Goal: Information Seeking & Learning: Check status

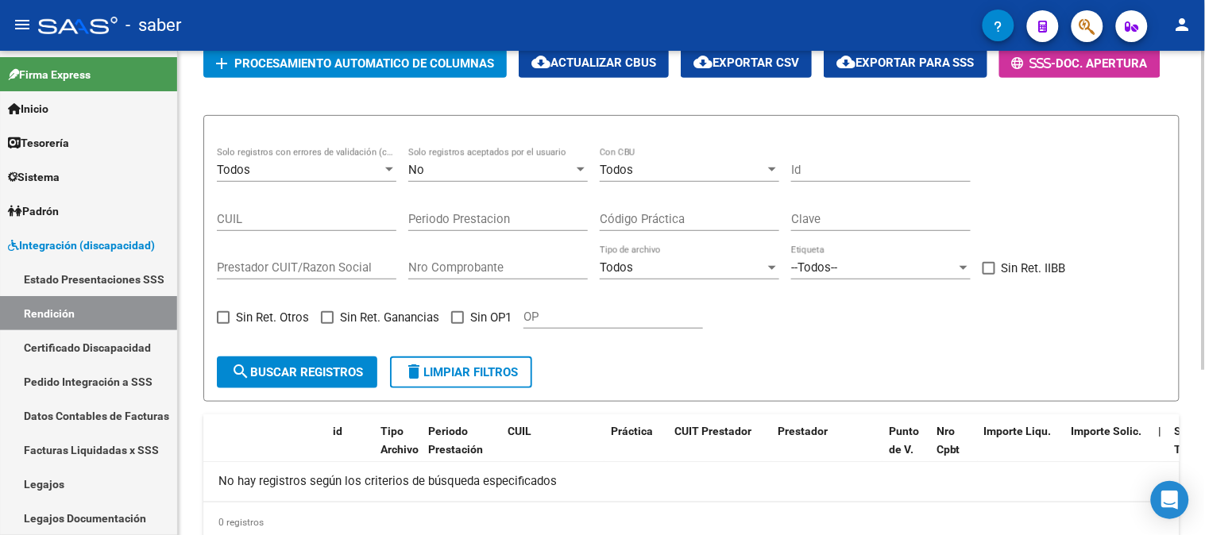
scroll to position [162, 0]
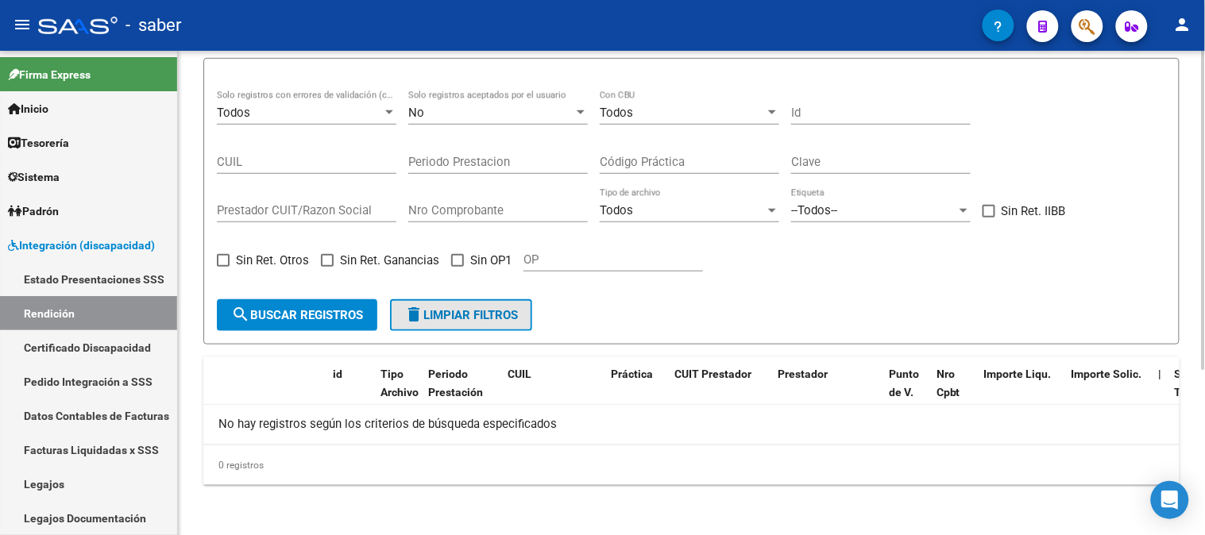
click at [454, 314] on span "delete Limpiar filtros" at bounding box center [461, 315] width 114 height 14
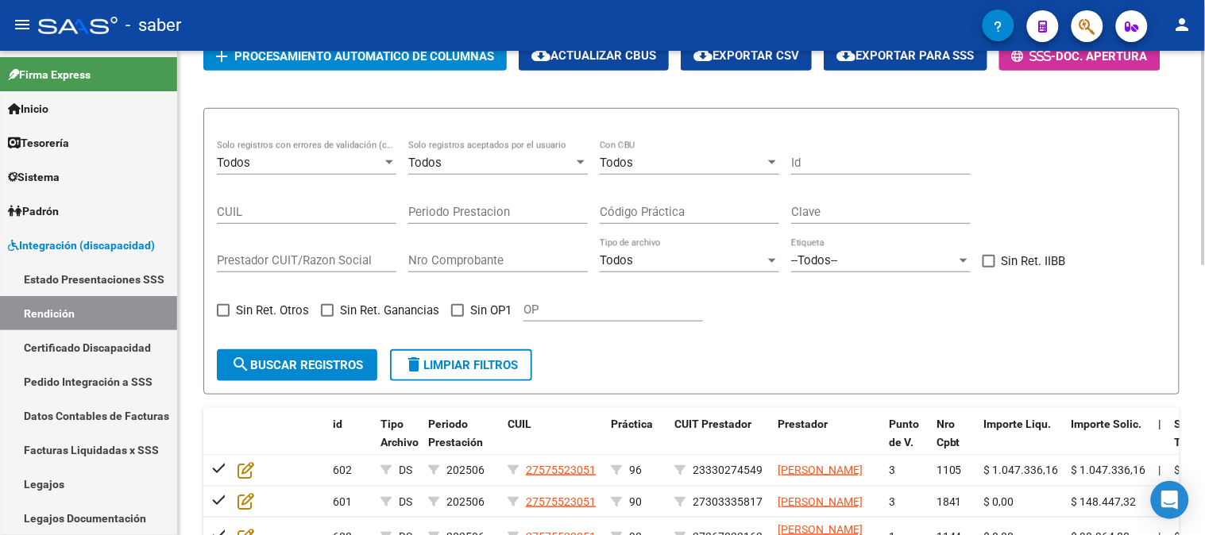
scroll to position [74, 0]
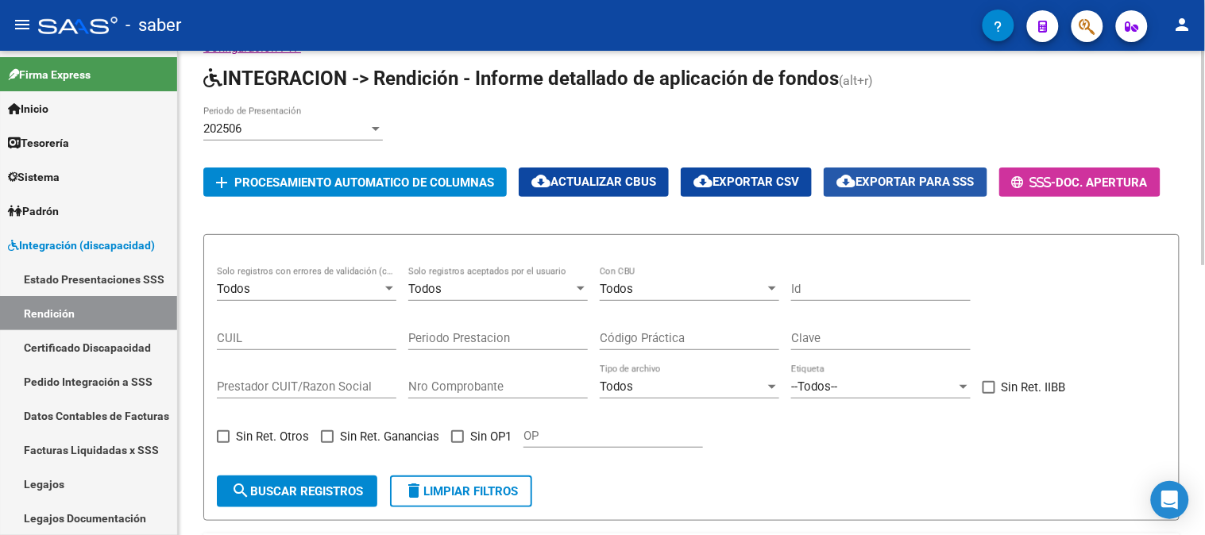
click at [927, 180] on span "cloud_download Exportar para SSS" at bounding box center [905, 182] width 138 height 14
click at [69, 149] on span "Tesorería" at bounding box center [38, 142] width 61 height 17
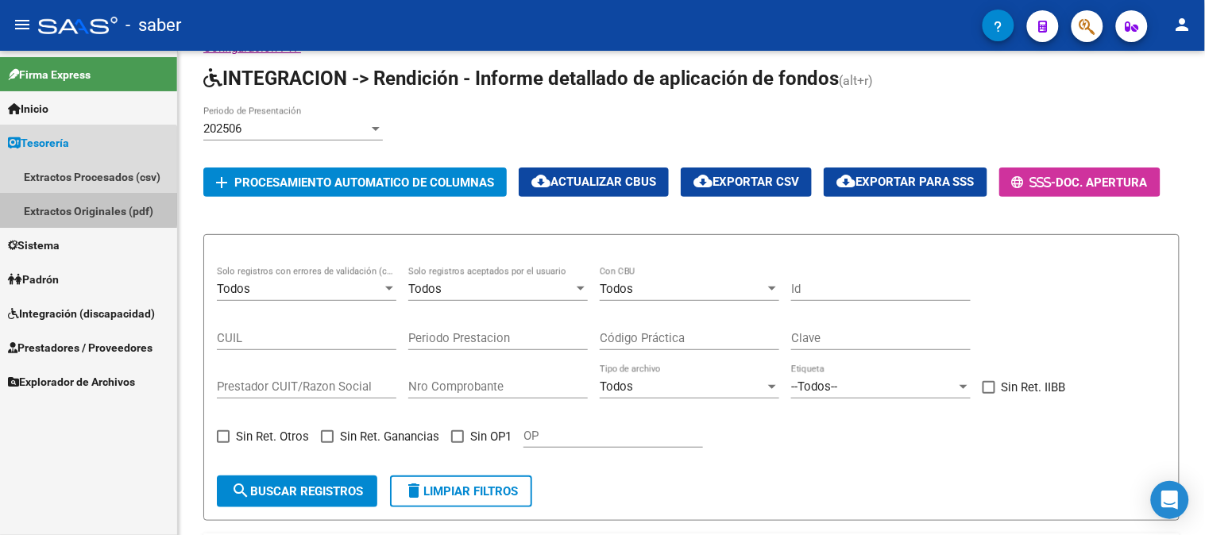
click at [77, 208] on link "Extractos Originales (pdf)" at bounding box center [88, 211] width 177 height 34
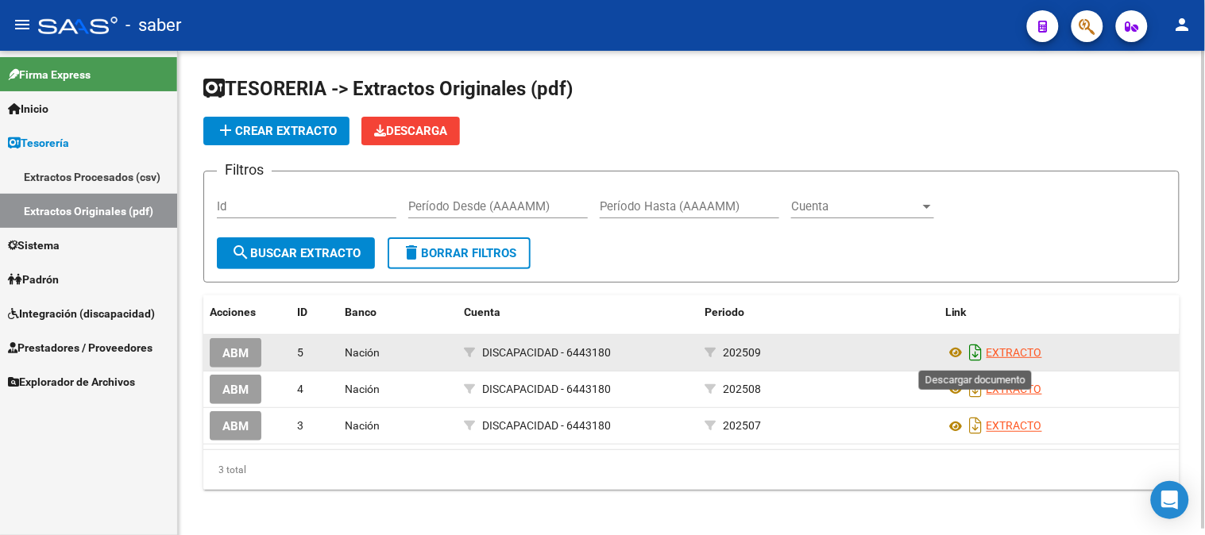
click at [979, 353] on icon "Descargar documento" at bounding box center [976, 352] width 21 height 25
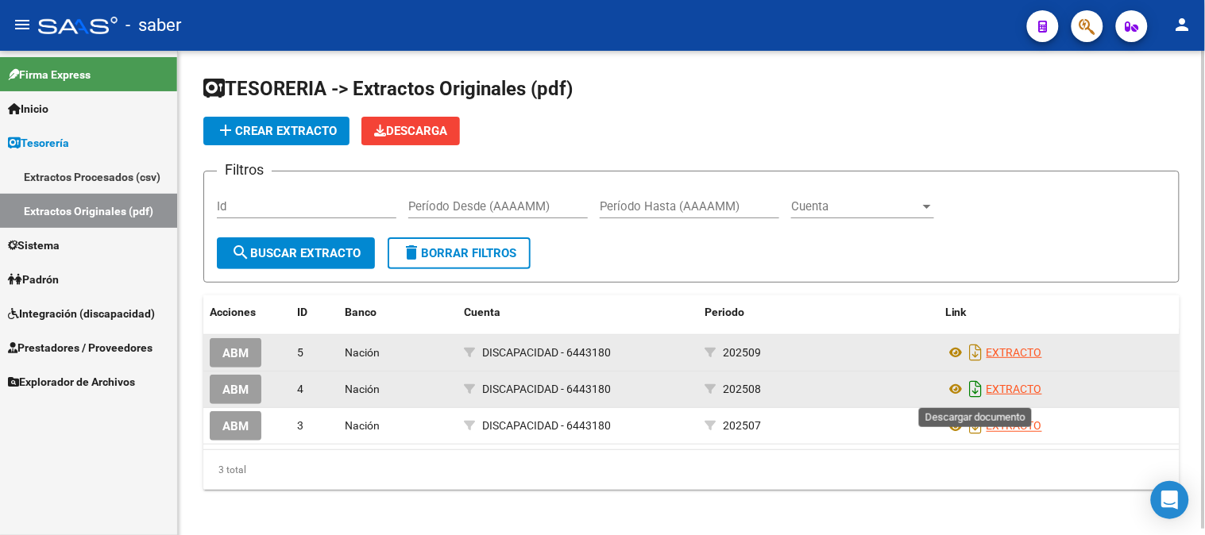
click at [977, 388] on icon "Descargar documento" at bounding box center [976, 388] width 21 height 25
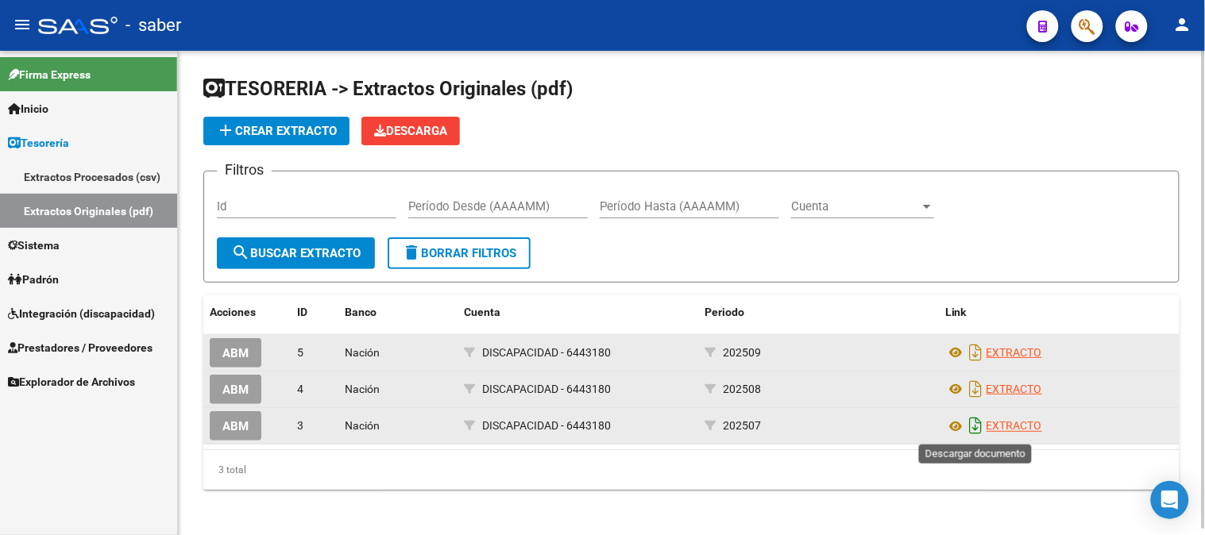
click at [975, 427] on icon "Descargar documento" at bounding box center [976, 425] width 21 height 25
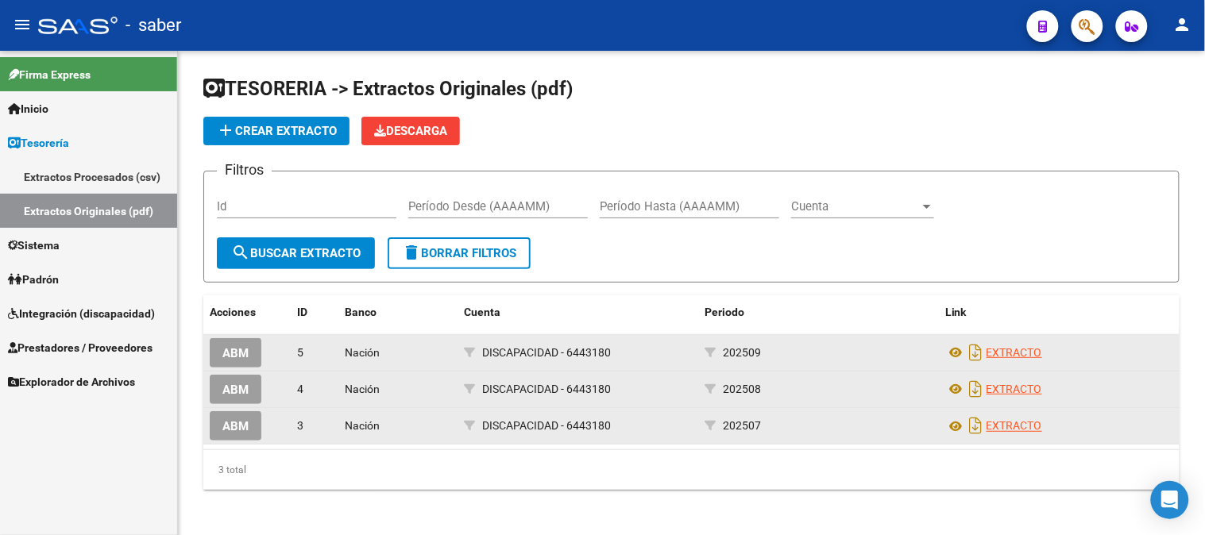
click at [97, 312] on span "Integración (discapacidad)" at bounding box center [81, 313] width 147 height 17
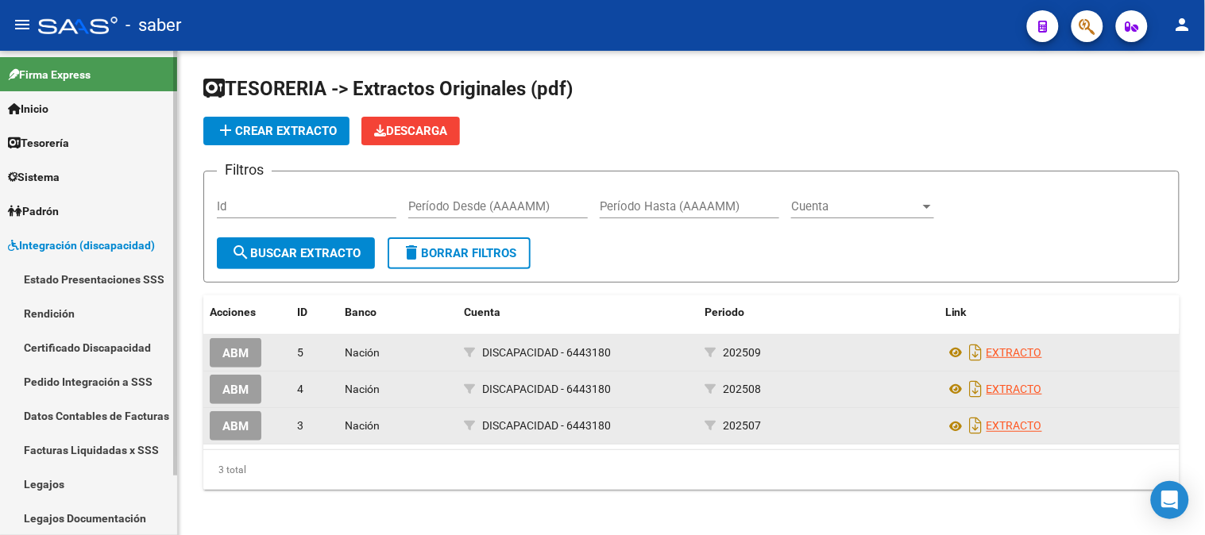
click at [67, 303] on link "Rendición" at bounding box center [88, 313] width 177 height 34
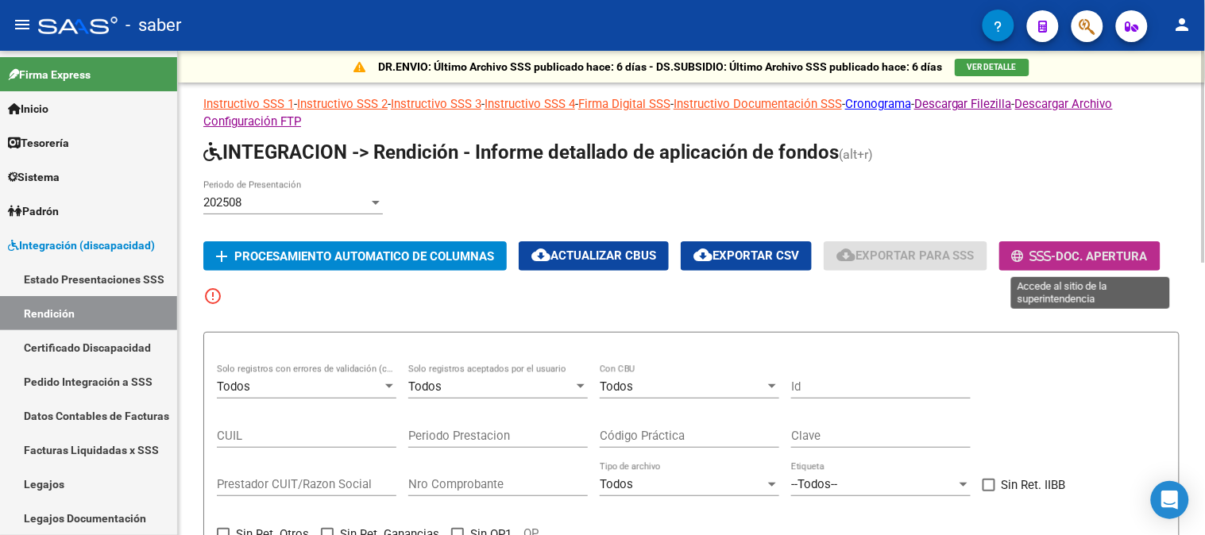
click at [1100, 260] on span "Doc. Apertura" at bounding box center [1101, 256] width 91 height 14
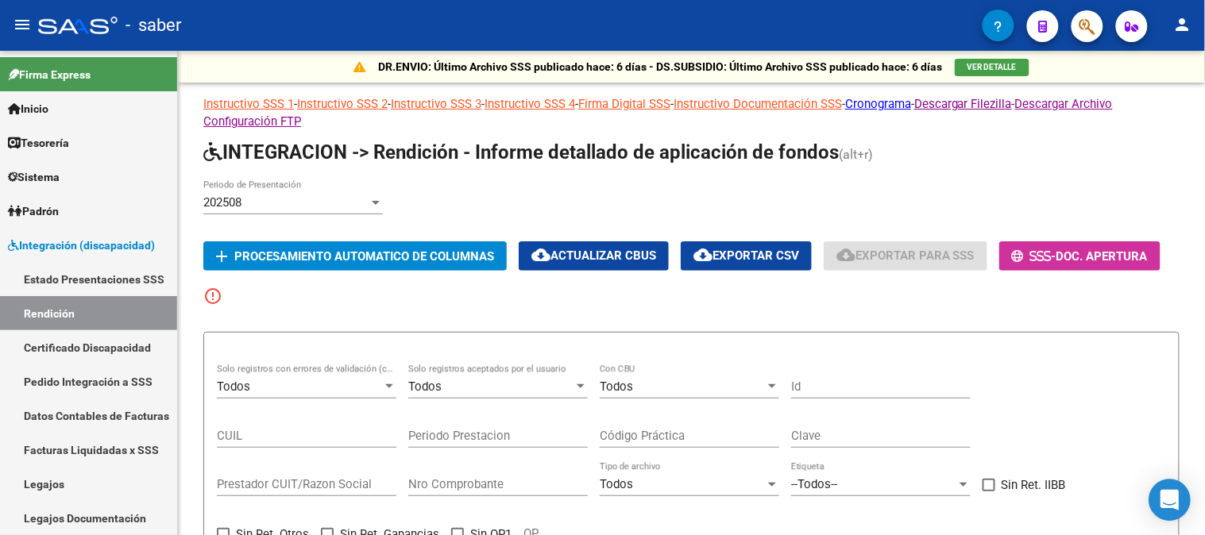
click at [1164, 497] on icon "Open Intercom Messenger" at bounding box center [1169, 500] width 18 height 21
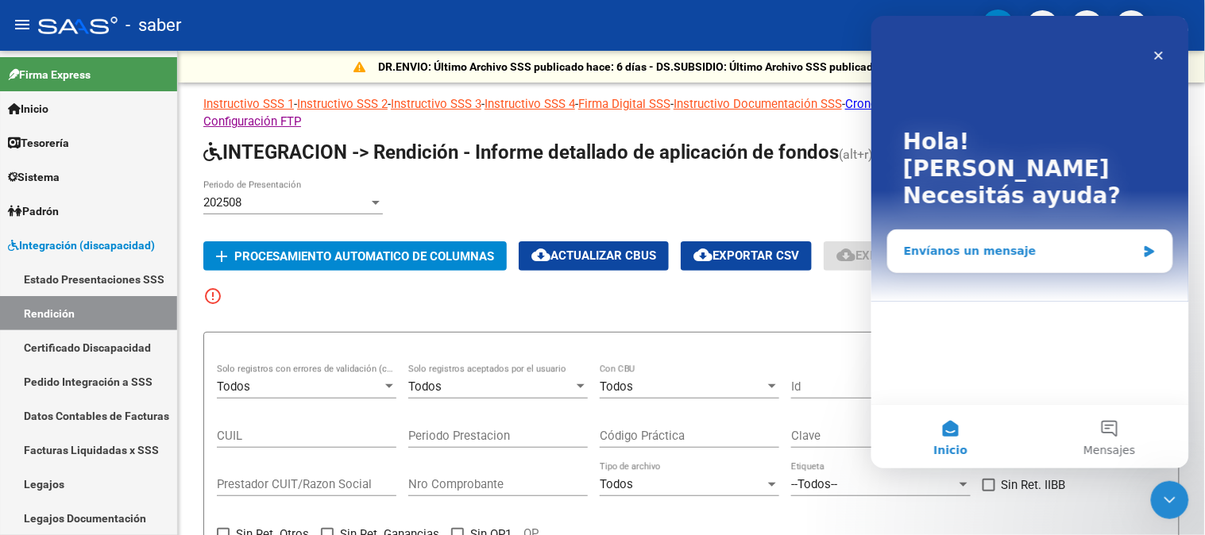
click at [999, 234] on div "Envíanos un mensaje" at bounding box center [1029, 251] width 284 height 42
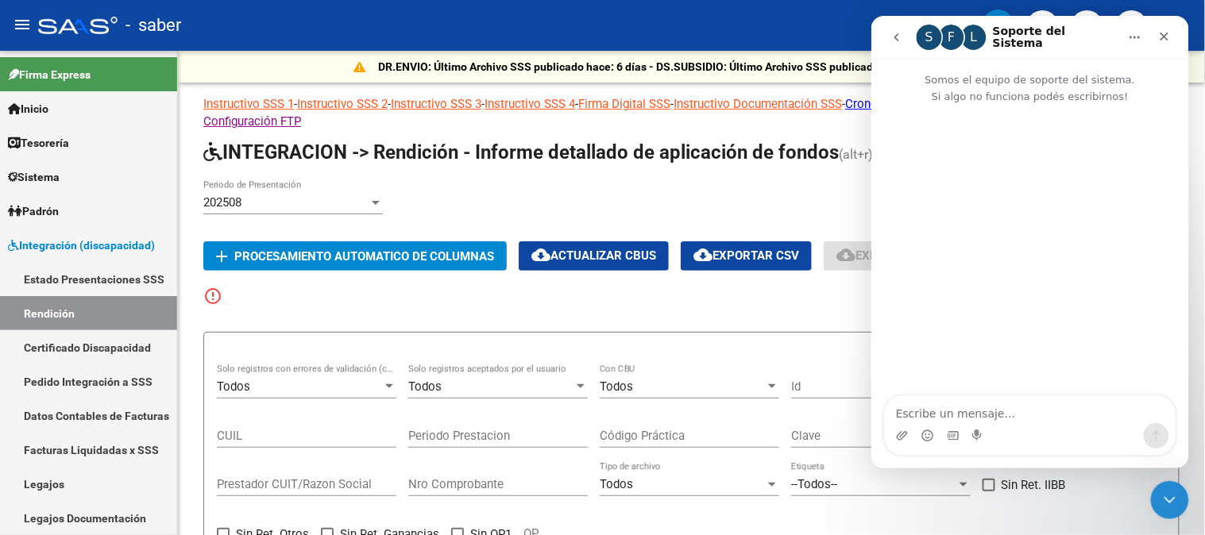
click at [1008, 416] on textarea "Escribe un mensaje..." at bounding box center [1029, 409] width 291 height 27
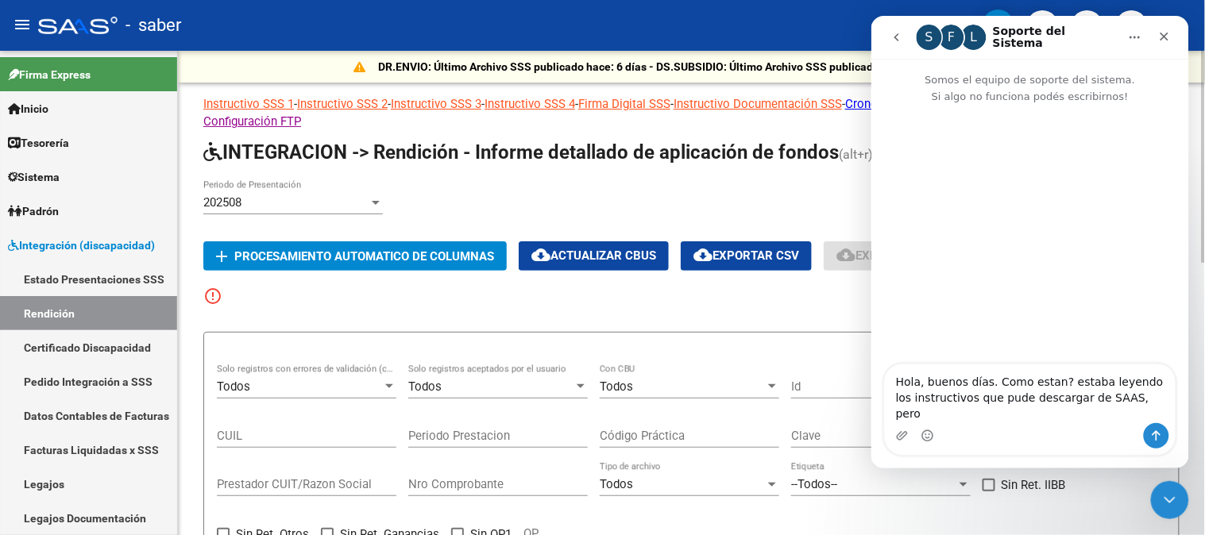
type textarea "Hola, buenos días. Como estan? estaba leyendo los instructivos que pude descarg…"
click at [682, 200] on div "202508 Periodo de Presentación" at bounding box center [691, 204] width 976 height 49
click at [1160, 488] on icon "Cerrar Intercom Messenger" at bounding box center [1166, 497] width 19 height 19
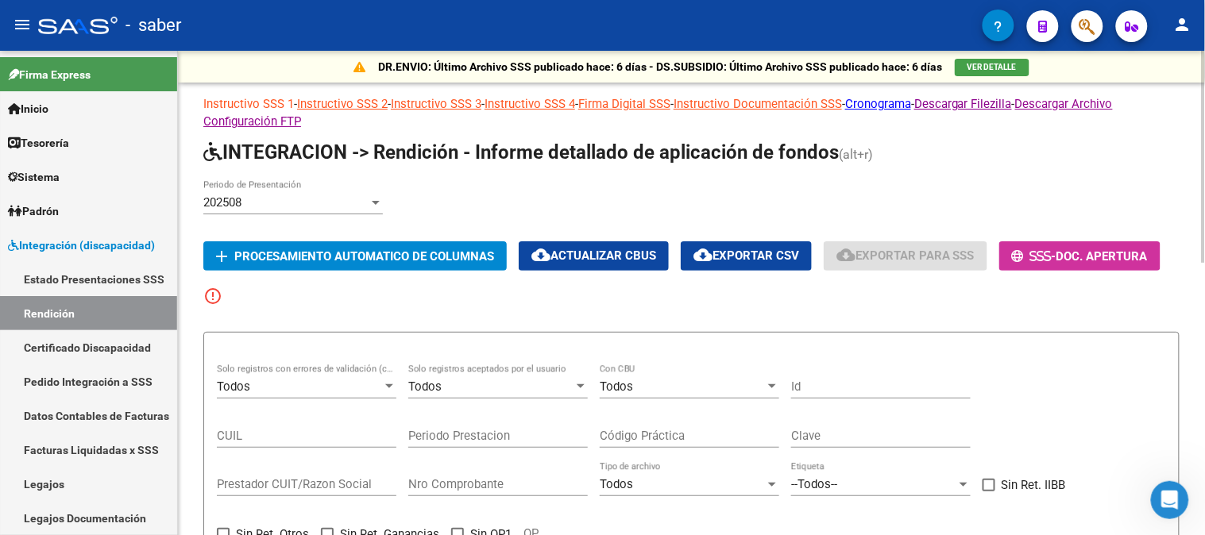
click at [264, 98] on link "Instructivo SSS 1" at bounding box center [248, 104] width 91 height 14
click at [361, 97] on link "Instructivo SSS 2" at bounding box center [342, 104] width 91 height 14
click at [475, 100] on link "Instructivo SSS 3" at bounding box center [436, 104] width 91 height 14
click at [557, 101] on link "Instructivo SSS 4" at bounding box center [530, 104] width 91 height 14
click at [340, 103] on link "Instructivo SSS 2" at bounding box center [342, 104] width 91 height 14
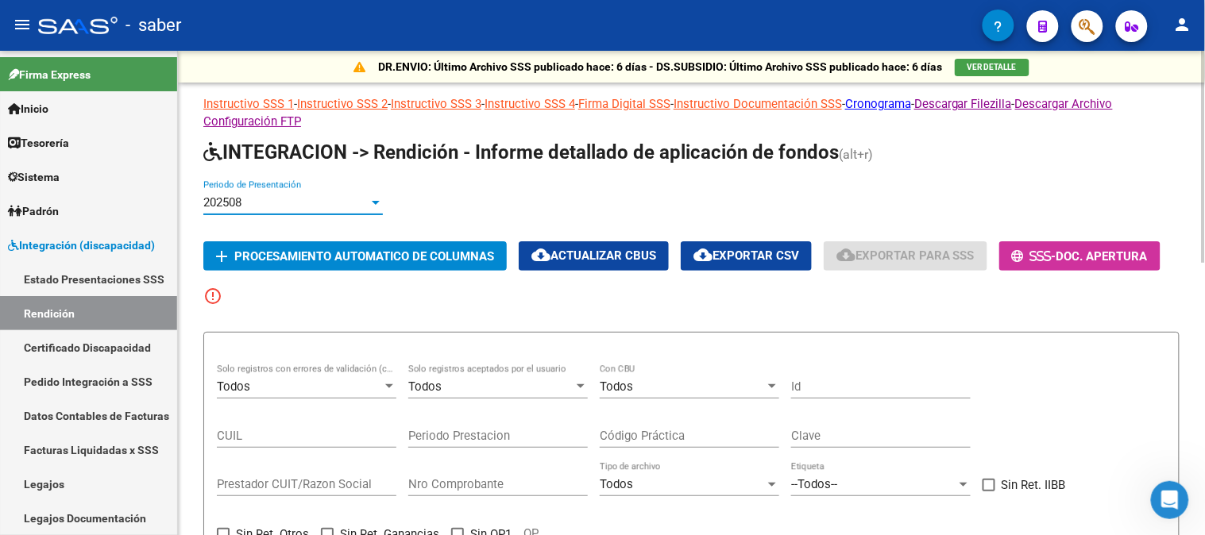
click at [296, 209] on div "202508" at bounding box center [285, 202] width 165 height 14
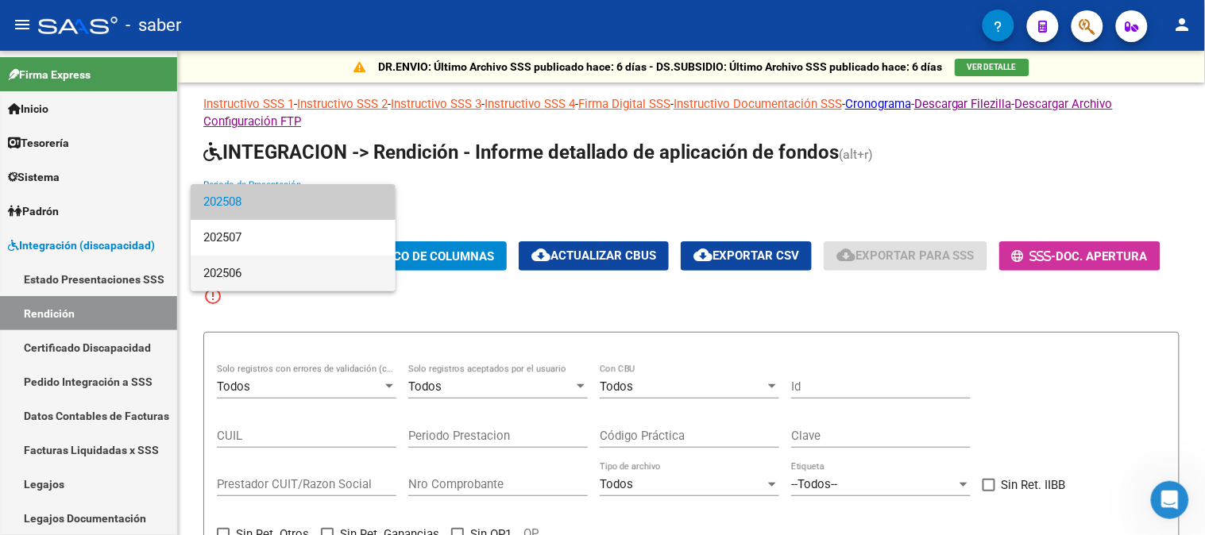
click at [254, 268] on span "202506" at bounding box center [293, 274] width 180 height 36
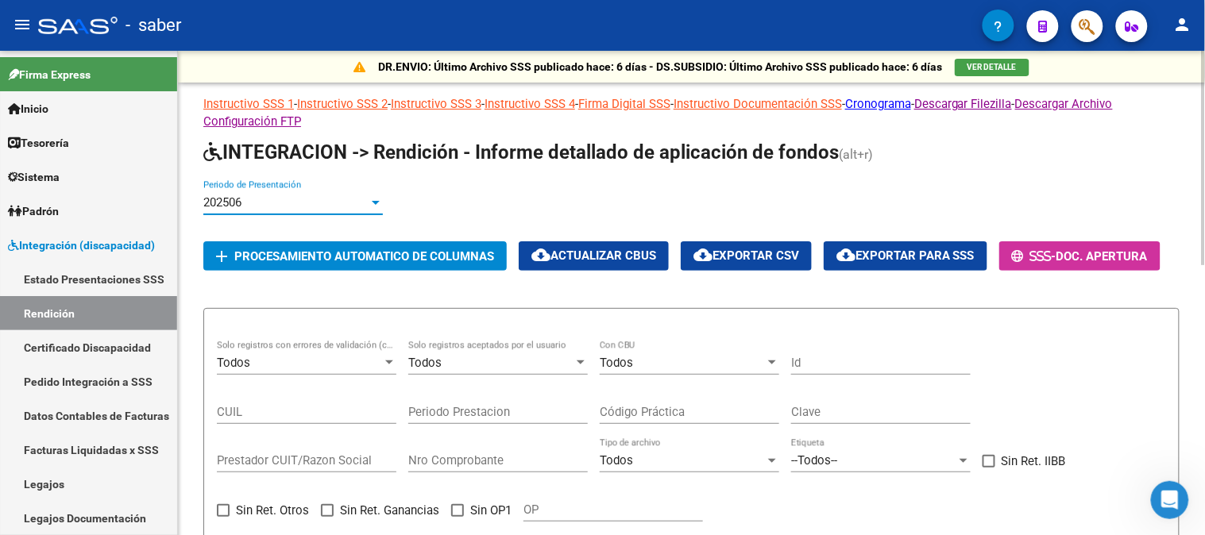
scroll to position [88, 0]
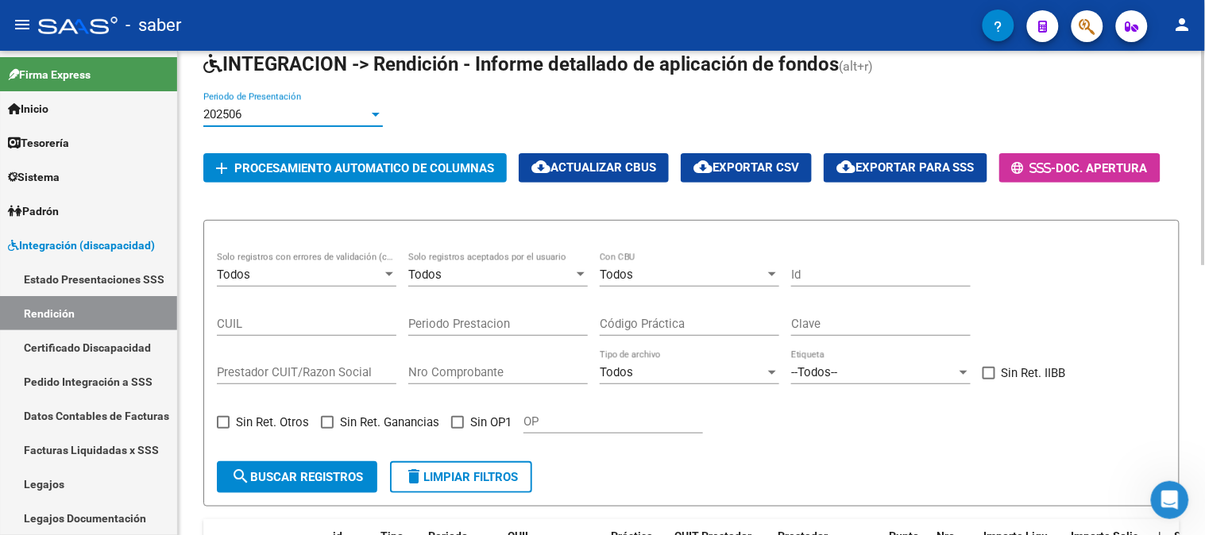
click at [379, 107] on div "202506" at bounding box center [293, 114] width 180 height 14
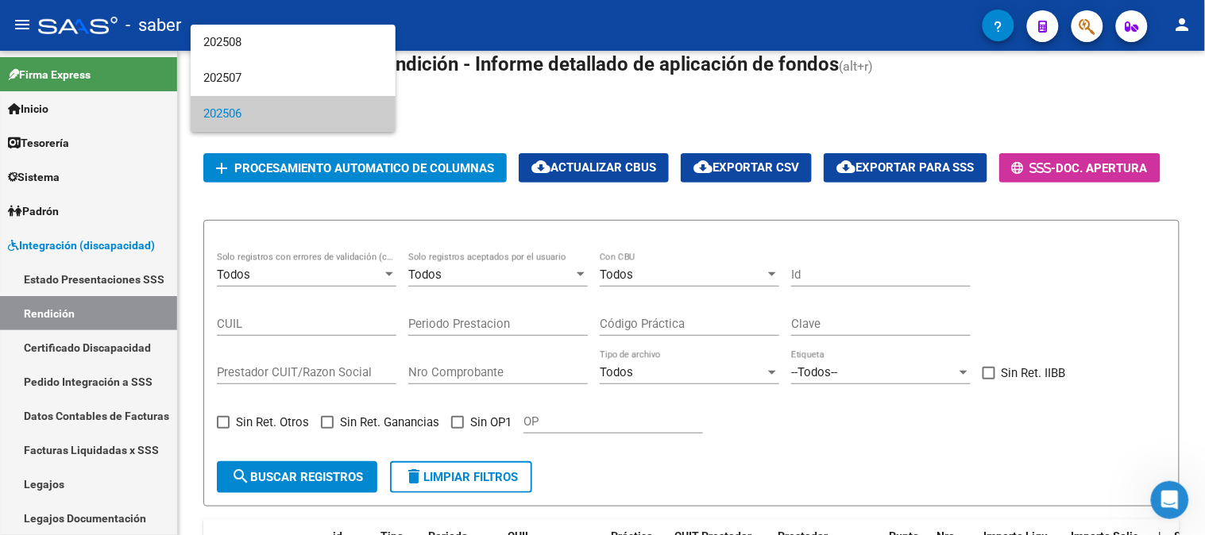
click at [566, 107] on div at bounding box center [602, 267] width 1205 height 535
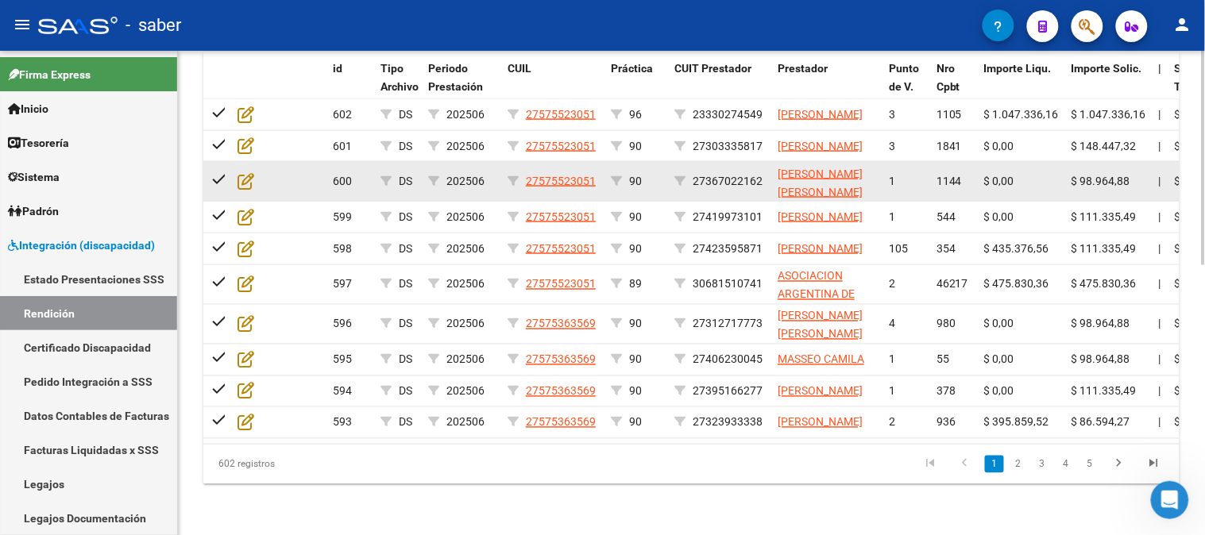
scroll to position [610, 0]
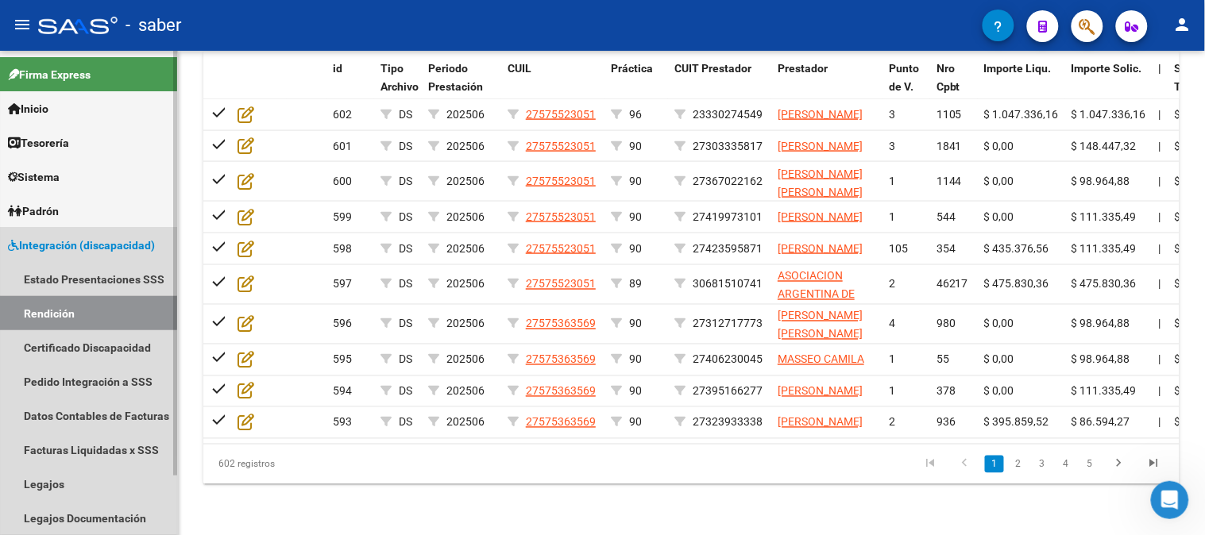
click at [83, 311] on link "Rendición" at bounding box center [88, 313] width 177 height 34
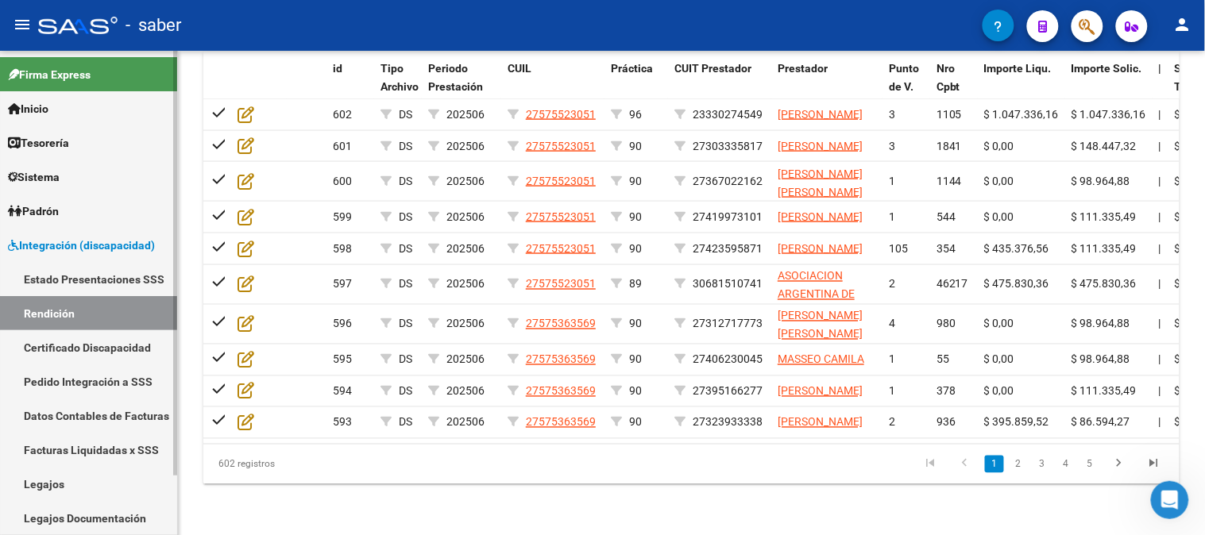
click at [78, 276] on link "Estado Presentaciones SSS" at bounding box center [88, 279] width 177 height 34
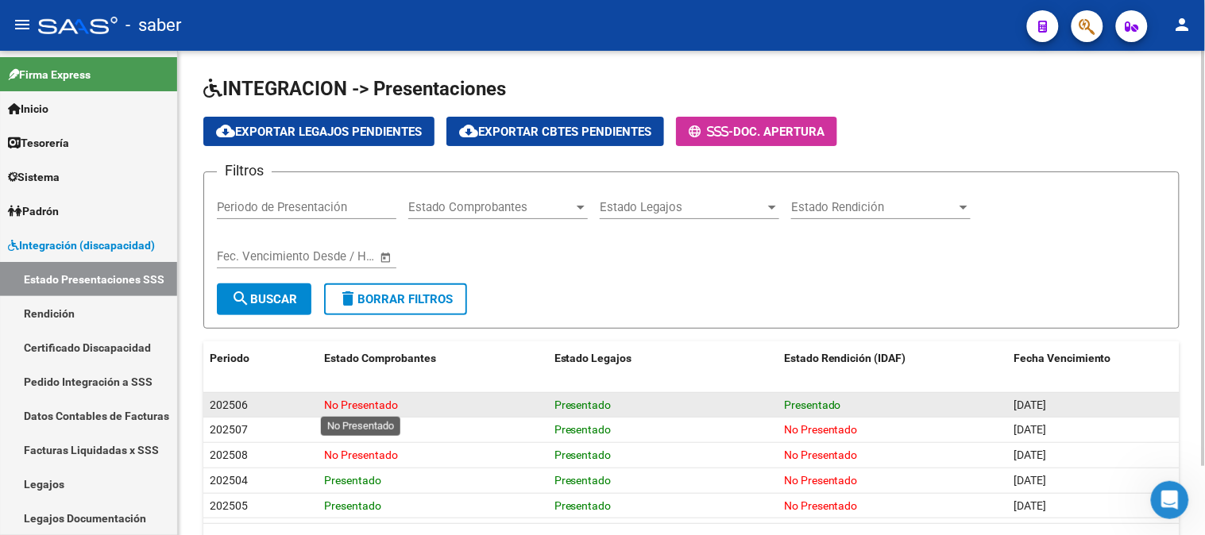
drag, startPoint x: 323, startPoint y: 402, endPoint x: 439, endPoint y: 404, distance: 116.0
click at [439, 404] on datatable-body-cell "No Presentado" at bounding box center [434, 405] width 230 height 25
click at [450, 404] on div "No Presentado" at bounding box center [433, 405] width 217 height 18
click at [813, 406] on span "Presentado" at bounding box center [812, 405] width 57 height 13
click at [915, 406] on div "Presentado" at bounding box center [892, 405] width 217 height 18
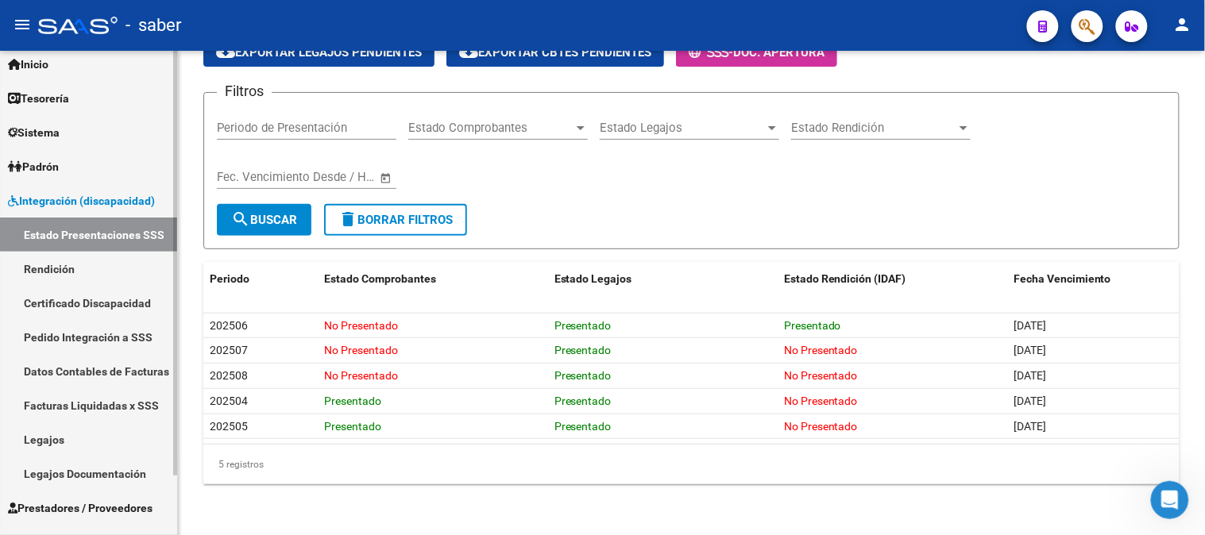
scroll to position [68, 0]
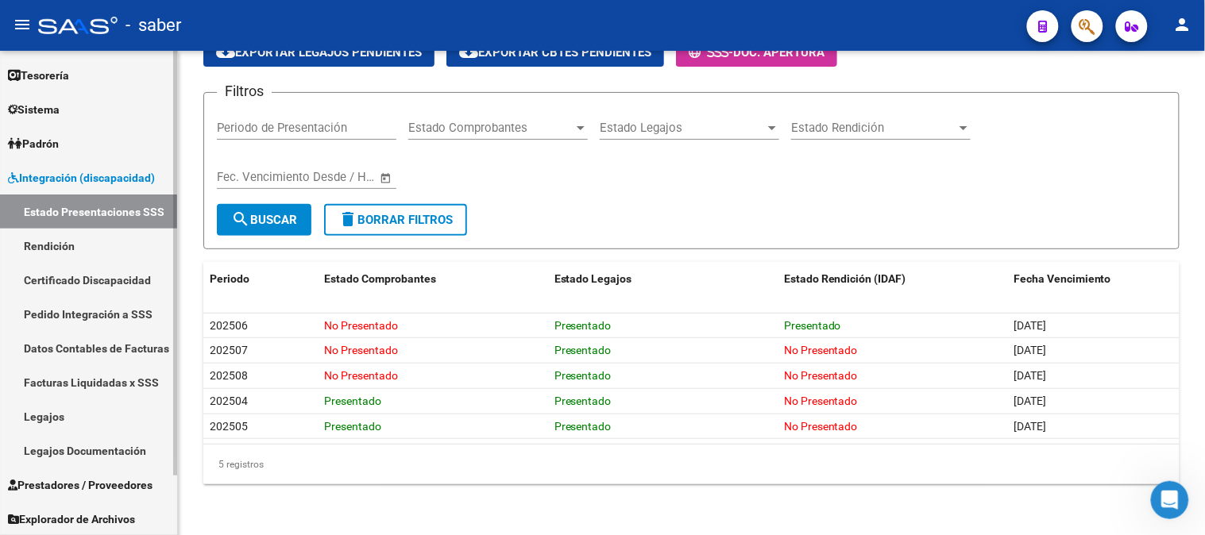
click at [93, 488] on span "Prestadores / Proveedores" at bounding box center [80, 485] width 145 height 17
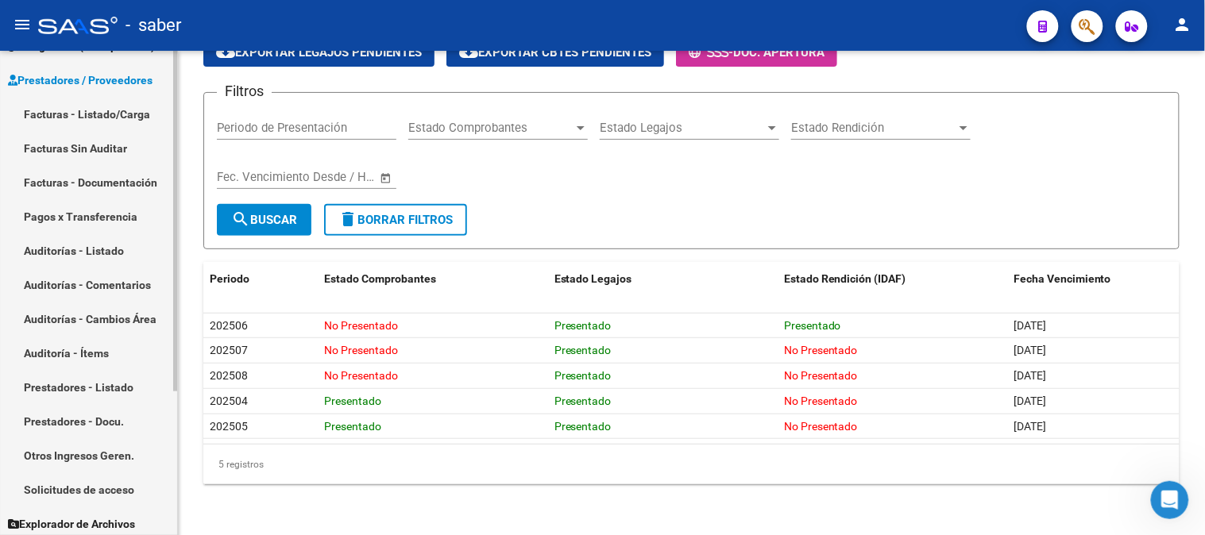
scroll to position [204, 0]
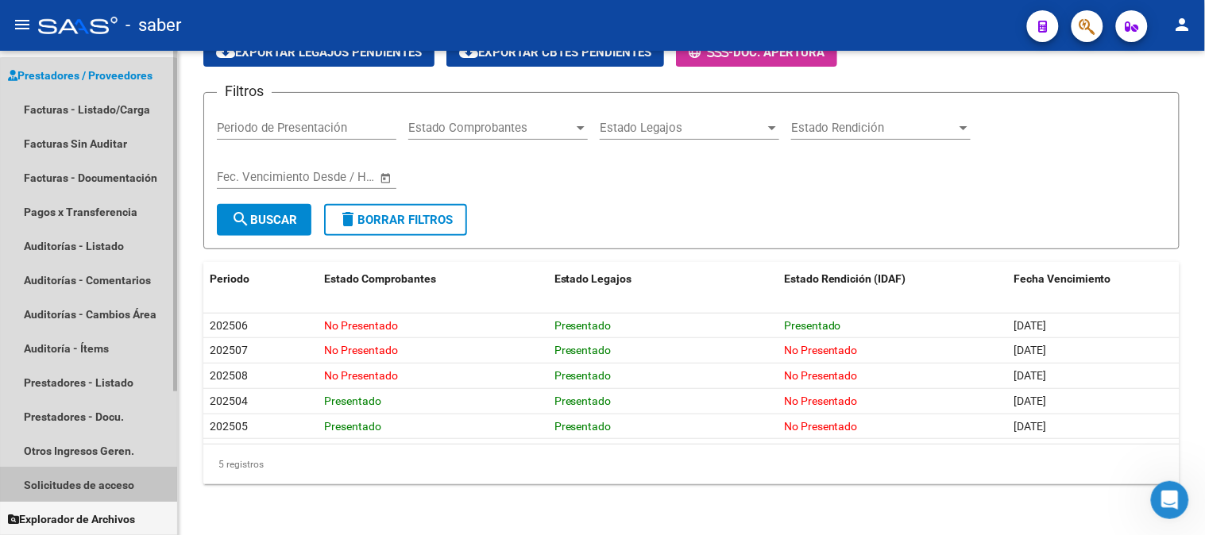
click at [87, 477] on link "Solicitudes de acceso" at bounding box center [88, 485] width 177 height 34
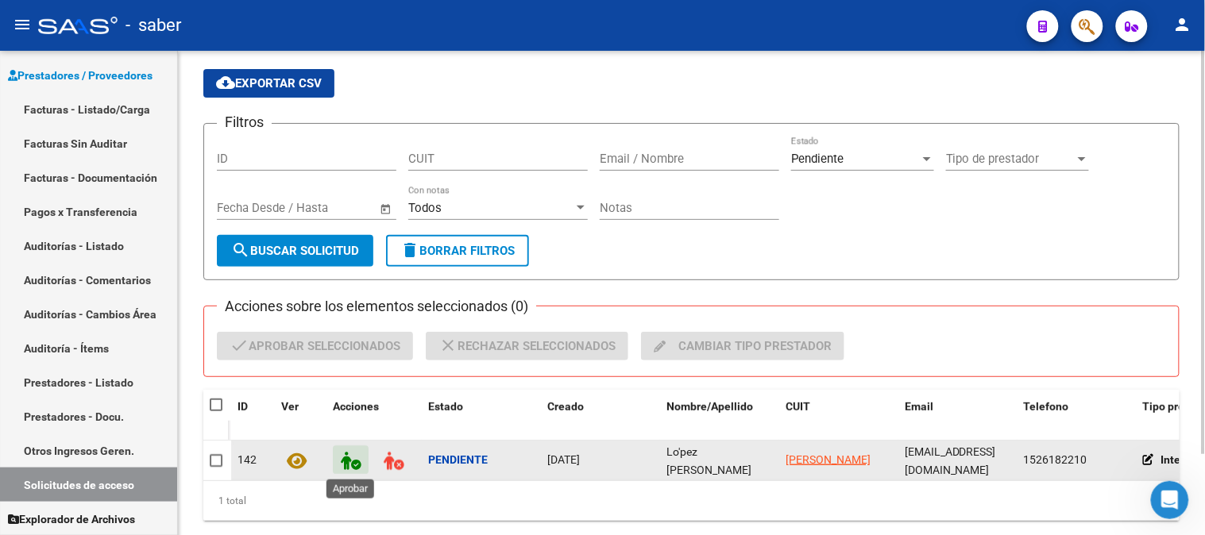
click at [354, 454] on icon at bounding box center [351, 461] width 20 height 18
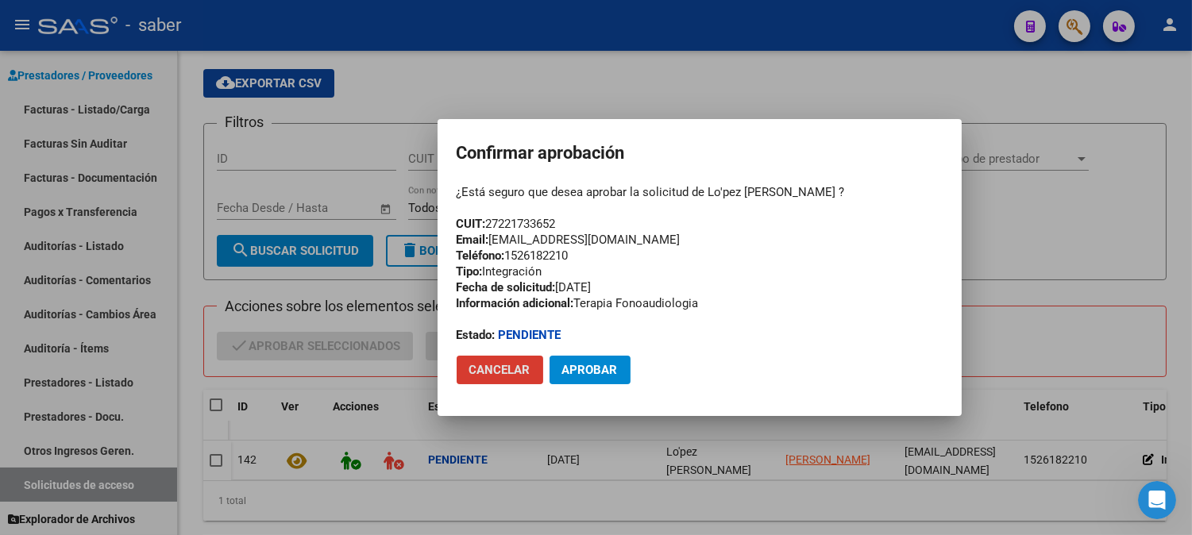
click at [602, 370] on span "Aprobar" at bounding box center [590, 370] width 56 height 14
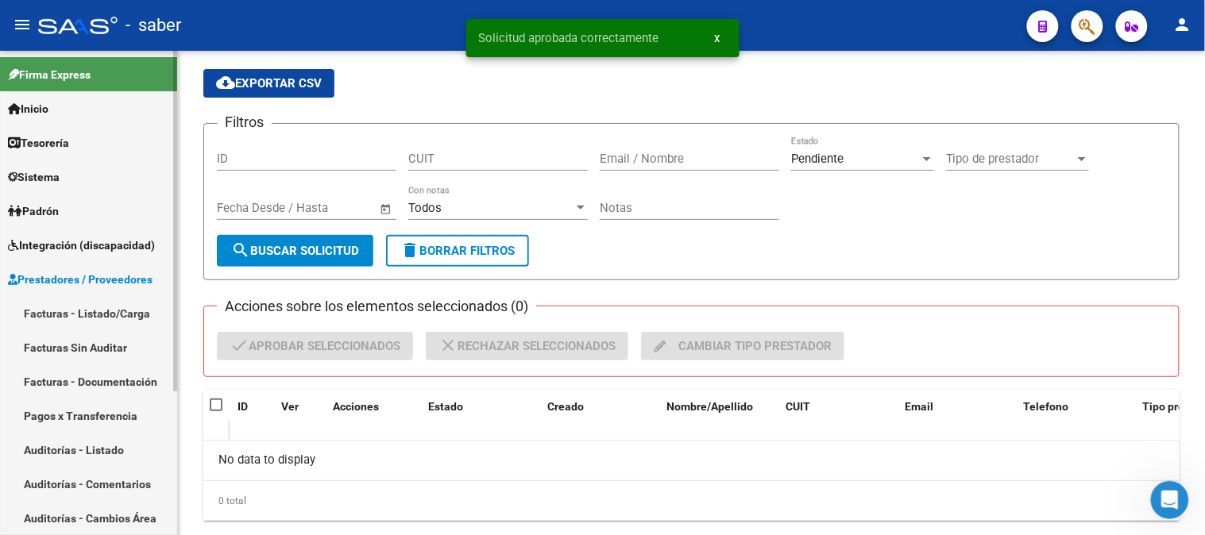
click at [83, 283] on span "Prestadores / Proveedores" at bounding box center [80, 279] width 145 height 17
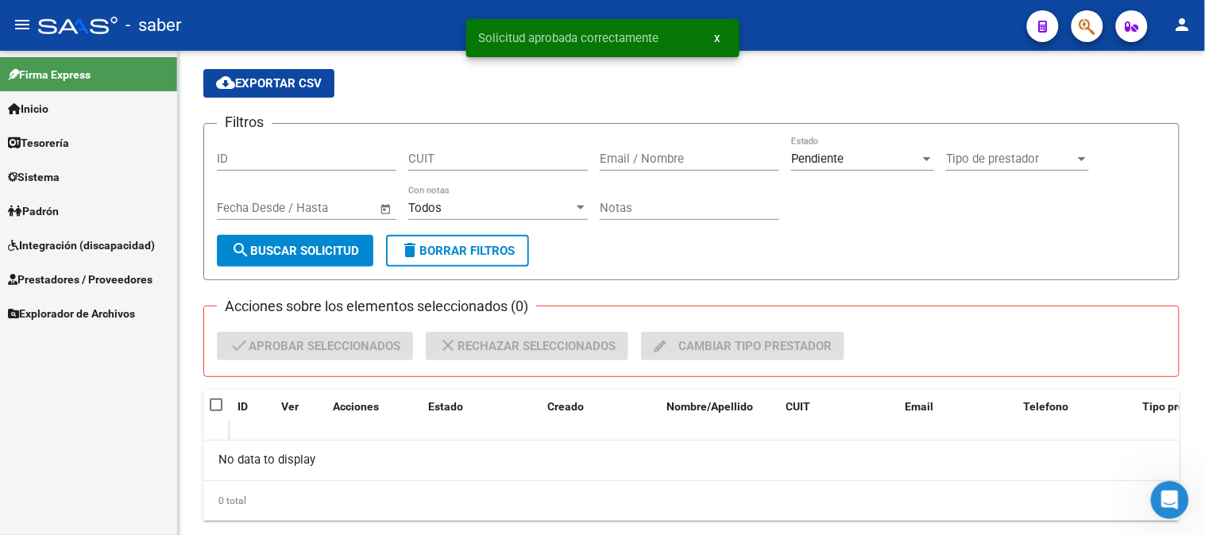
click at [68, 245] on span "Integración (discapacidad)" at bounding box center [81, 245] width 147 height 17
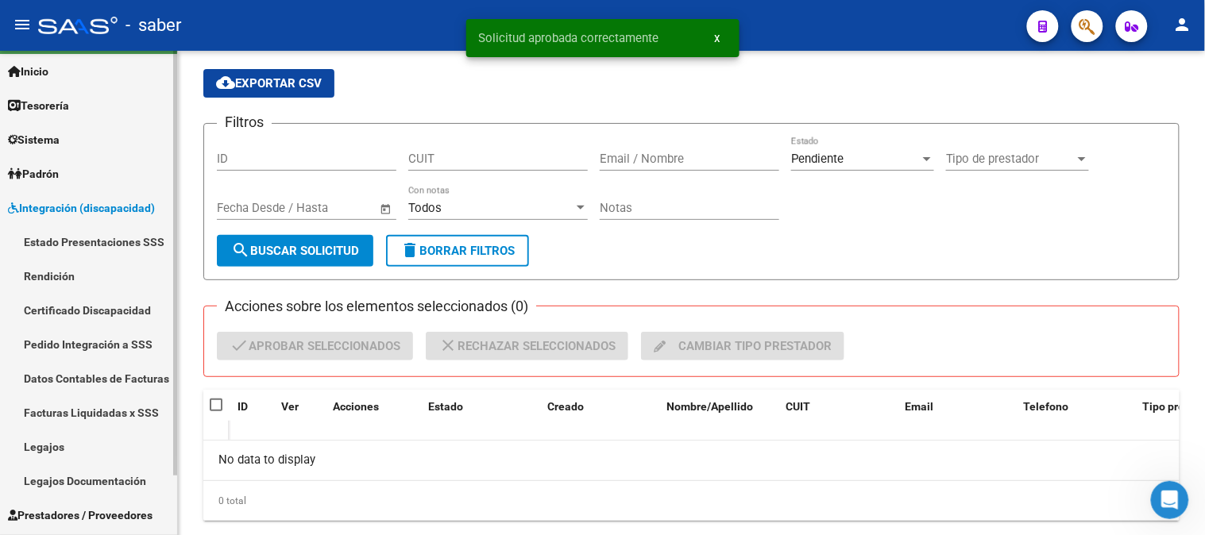
scroll to position [68, 0]
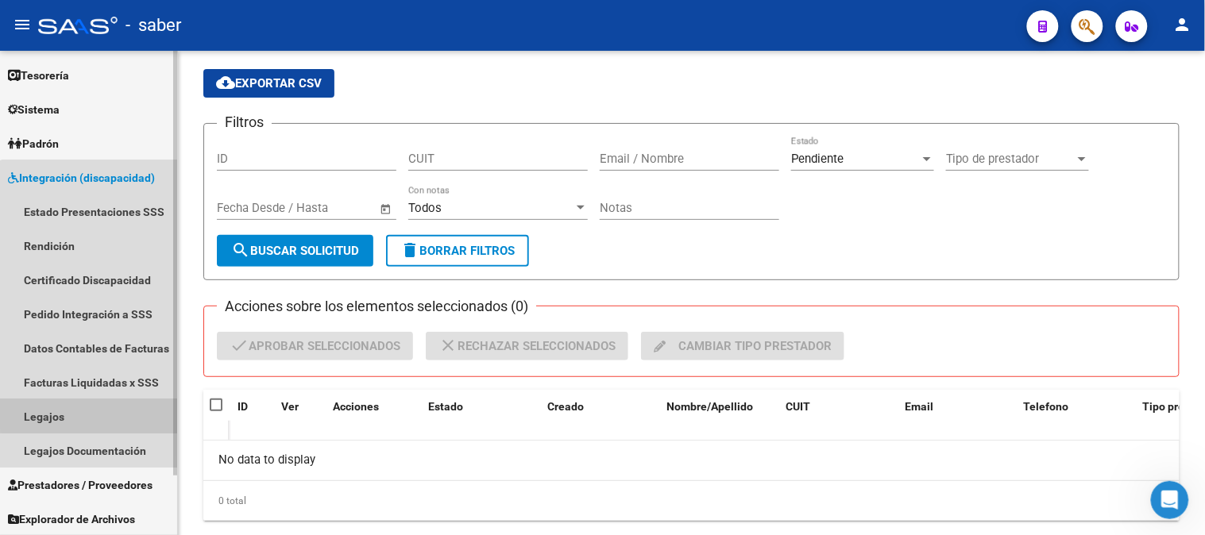
click at [109, 404] on link "Legajos" at bounding box center [88, 417] width 177 height 34
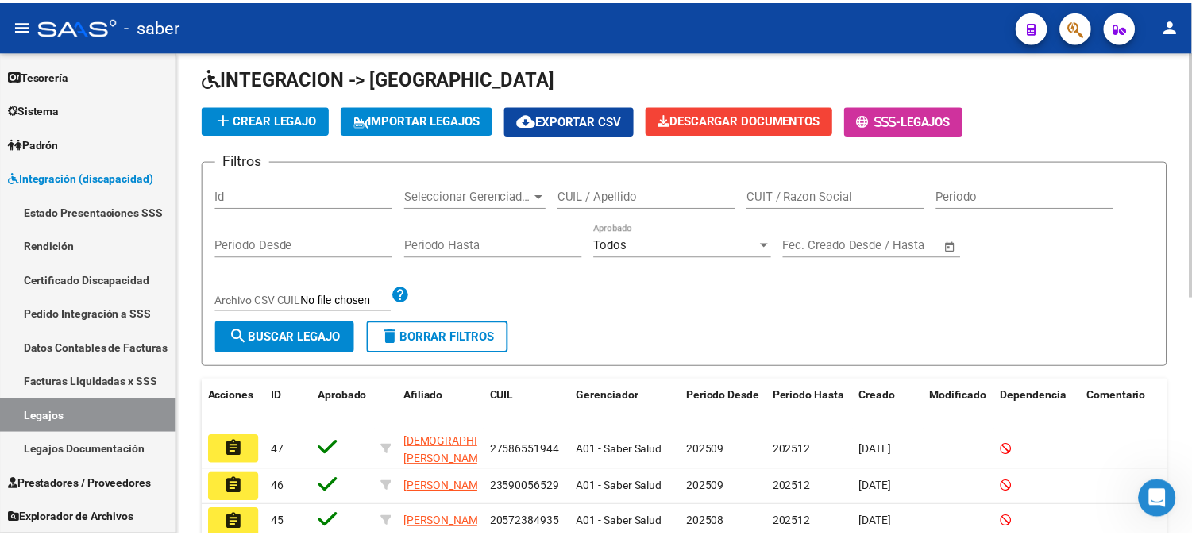
scroll to position [176, 0]
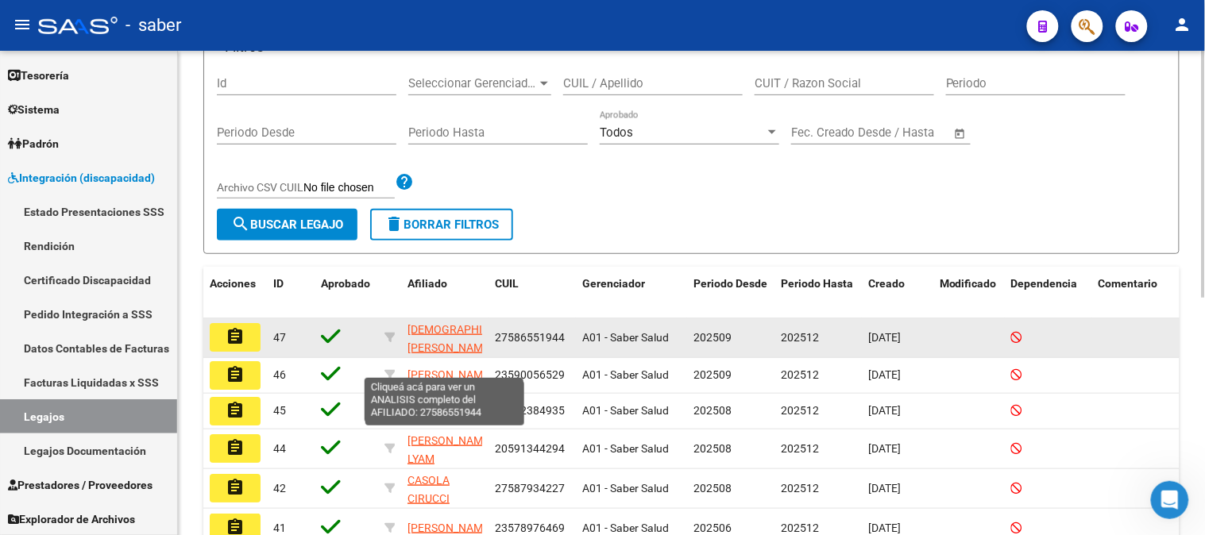
click at [442, 329] on span "[DEMOGRAPHIC_DATA][PERSON_NAME]" at bounding box center [465, 338] width 116 height 31
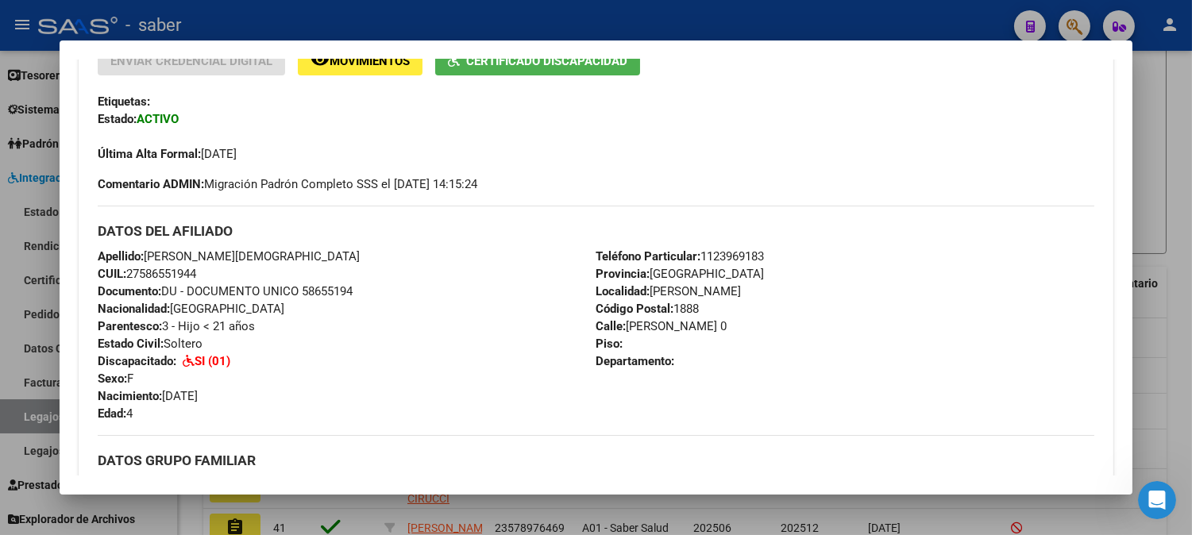
scroll to position [353, 0]
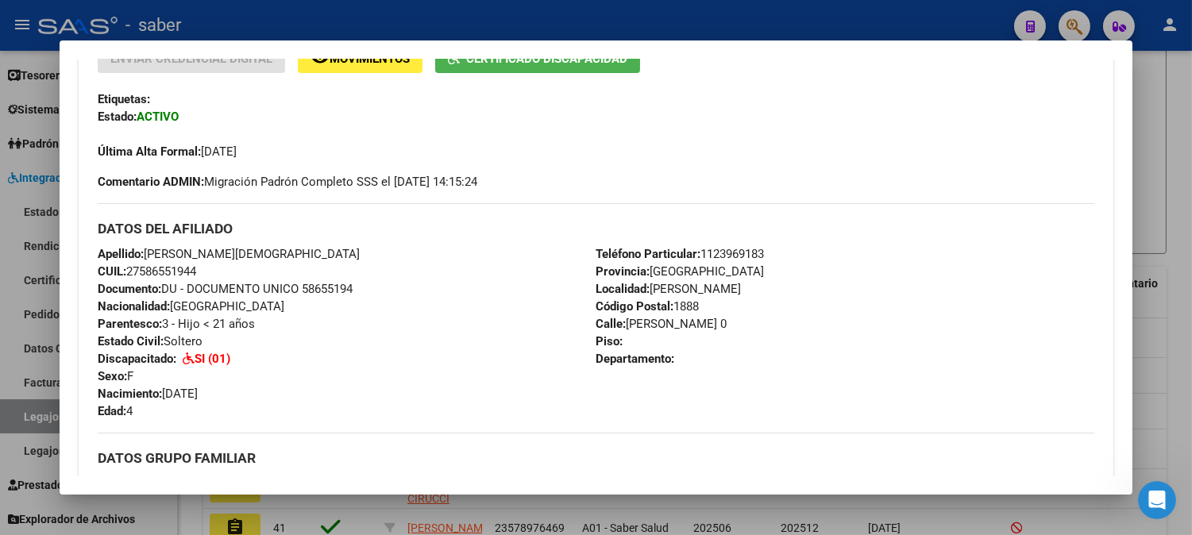
click at [1184, 288] on div at bounding box center [596, 267] width 1192 height 535
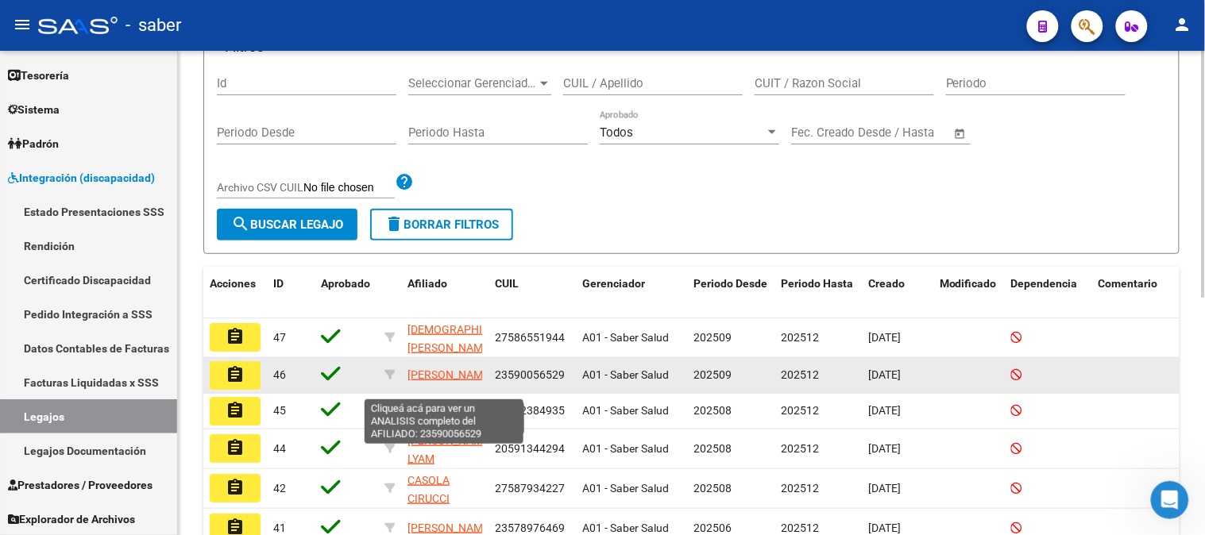
click at [429, 380] on span "[PERSON_NAME]" at bounding box center [449, 375] width 85 height 13
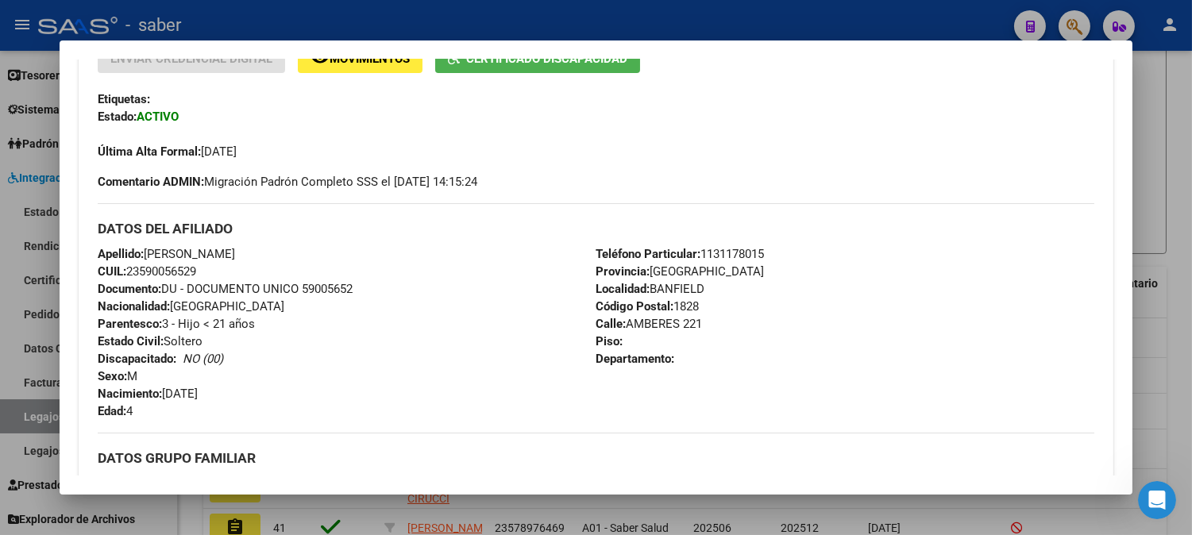
click at [1163, 264] on div at bounding box center [596, 267] width 1192 height 535
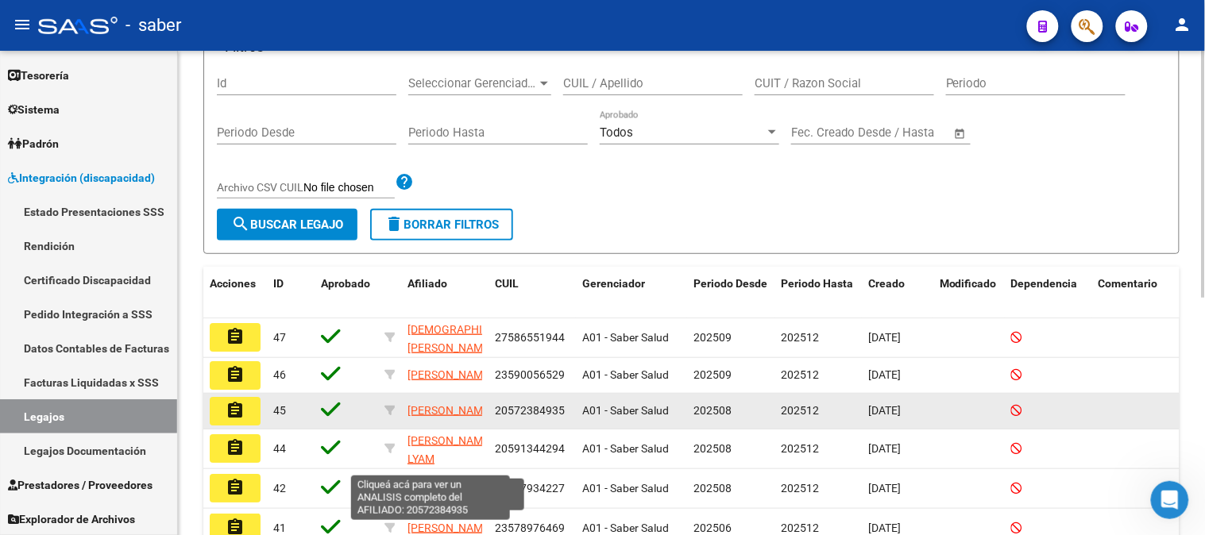
click at [429, 417] on span "[PERSON_NAME]" at bounding box center [449, 410] width 85 height 13
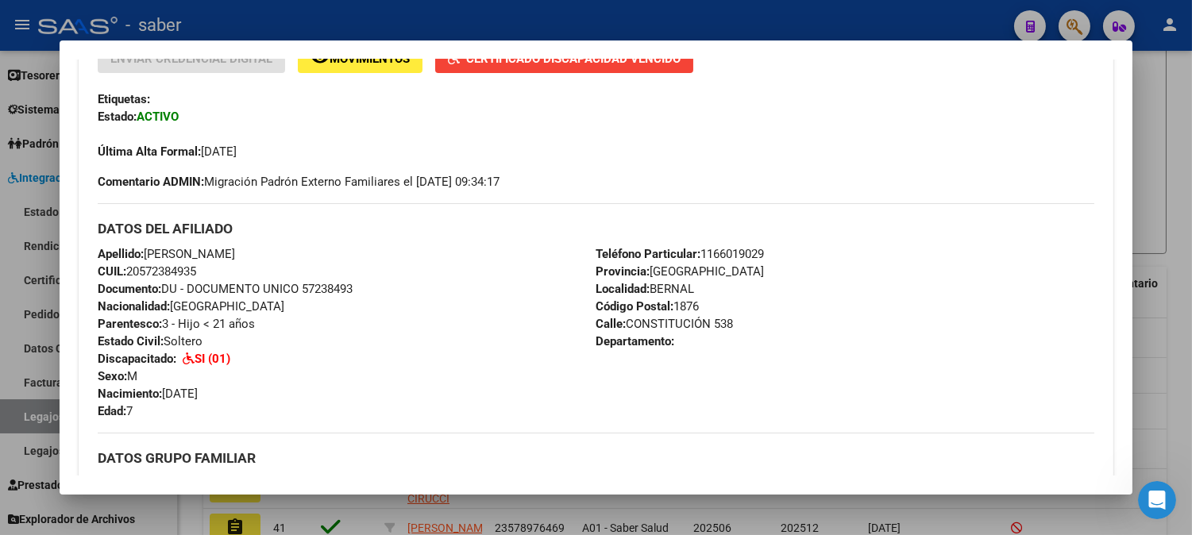
click at [1154, 265] on div at bounding box center [596, 267] width 1192 height 535
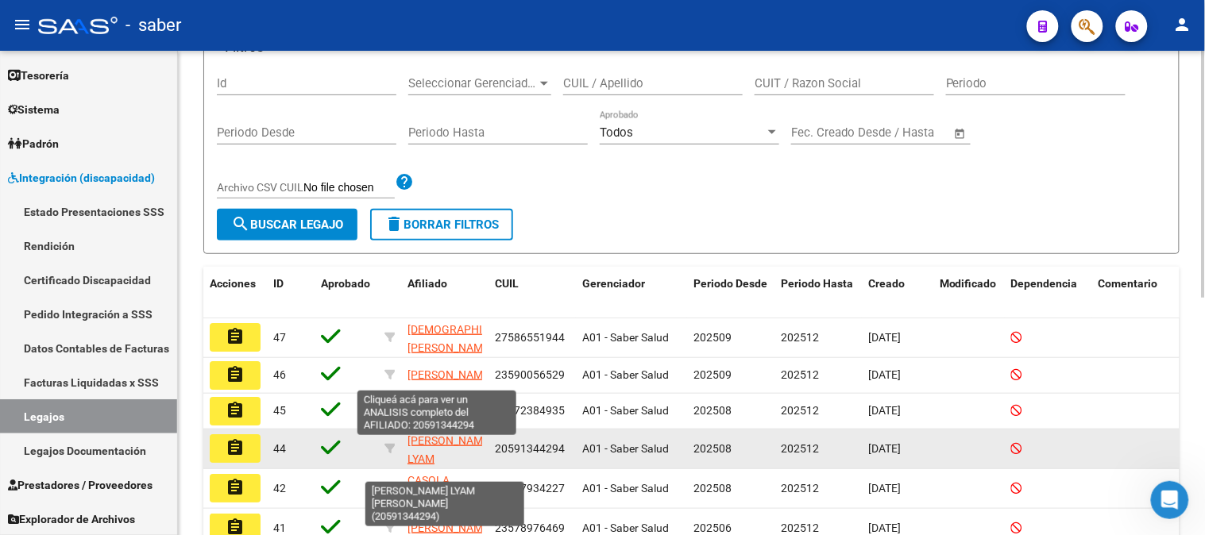
click at [438, 450] on span "[PERSON_NAME] LYAM [PERSON_NAME]" at bounding box center [449, 458] width 85 height 49
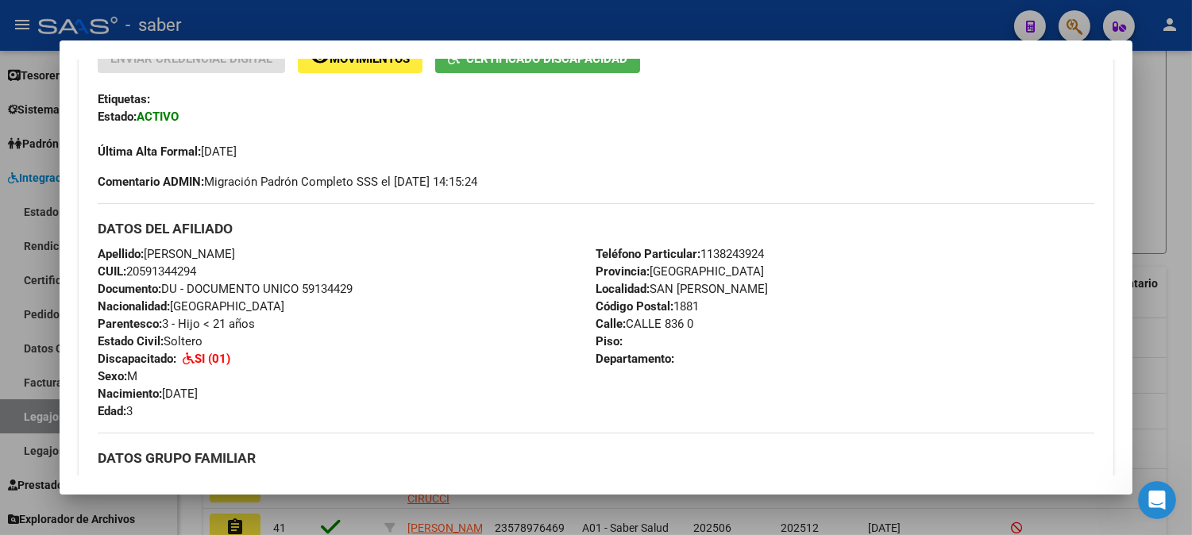
click at [1168, 274] on div at bounding box center [596, 267] width 1192 height 535
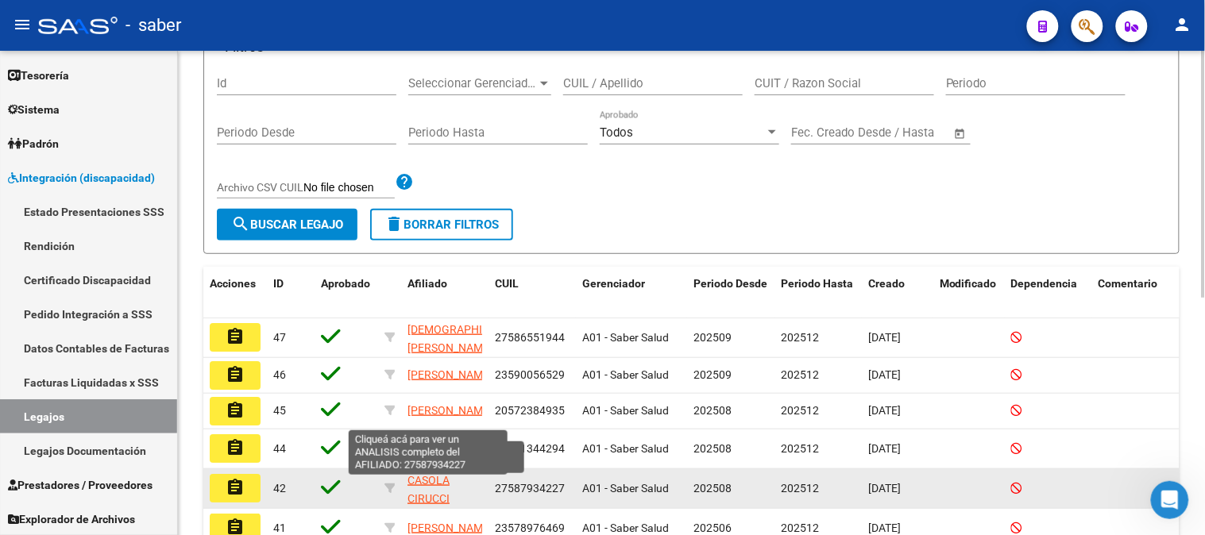
click at [430, 496] on app-link-go-to "CASOLA CIRUCCI CAMILA" at bounding box center [444, 499] width 75 height 54
click at [438, 481] on span "CASOLA CIRUCCI CAMILA" at bounding box center [428, 498] width 42 height 49
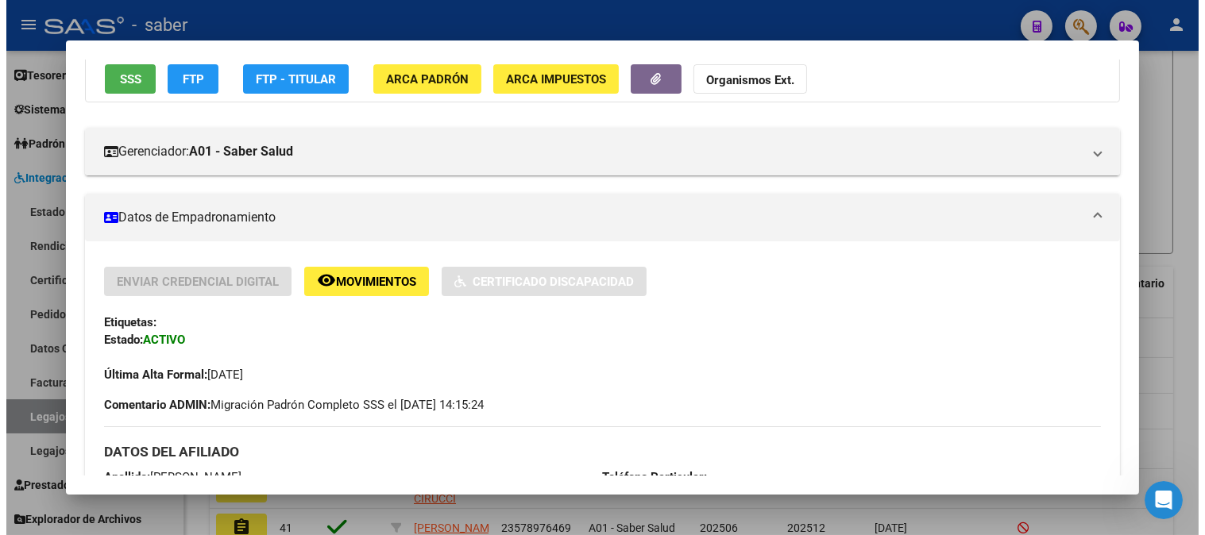
scroll to position [265, 0]
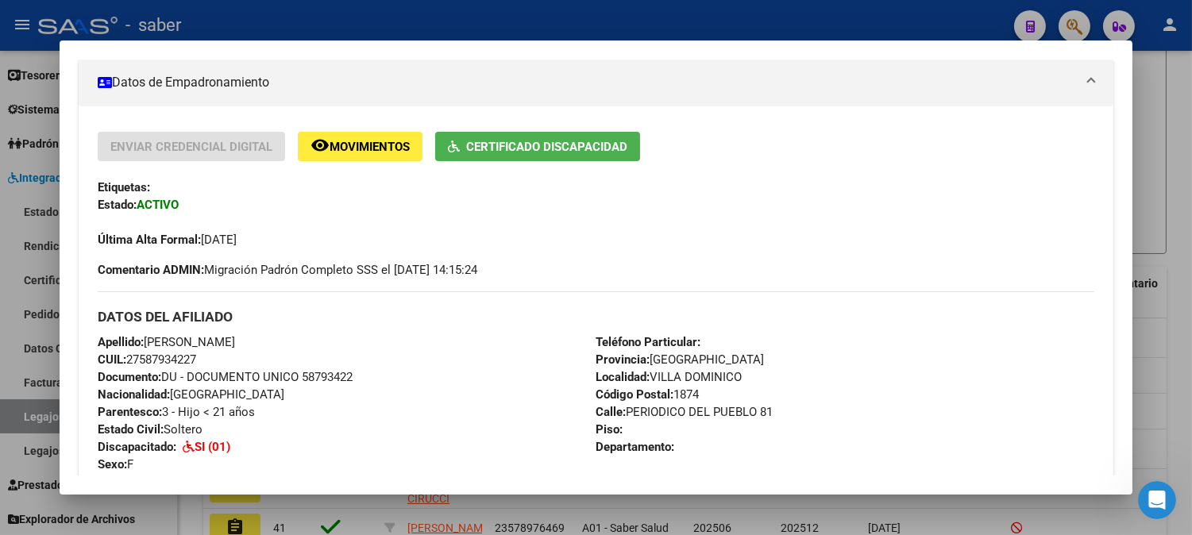
click at [1172, 260] on div at bounding box center [596, 267] width 1192 height 535
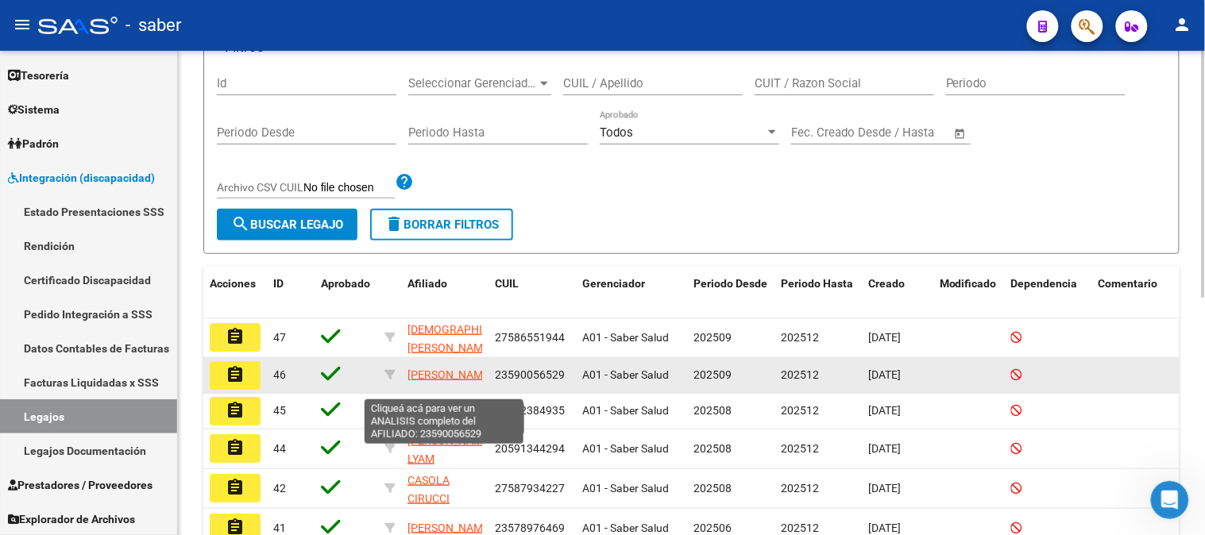
click at [421, 371] on span "[PERSON_NAME]" at bounding box center [449, 375] width 85 height 13
type textarea "23590056529"
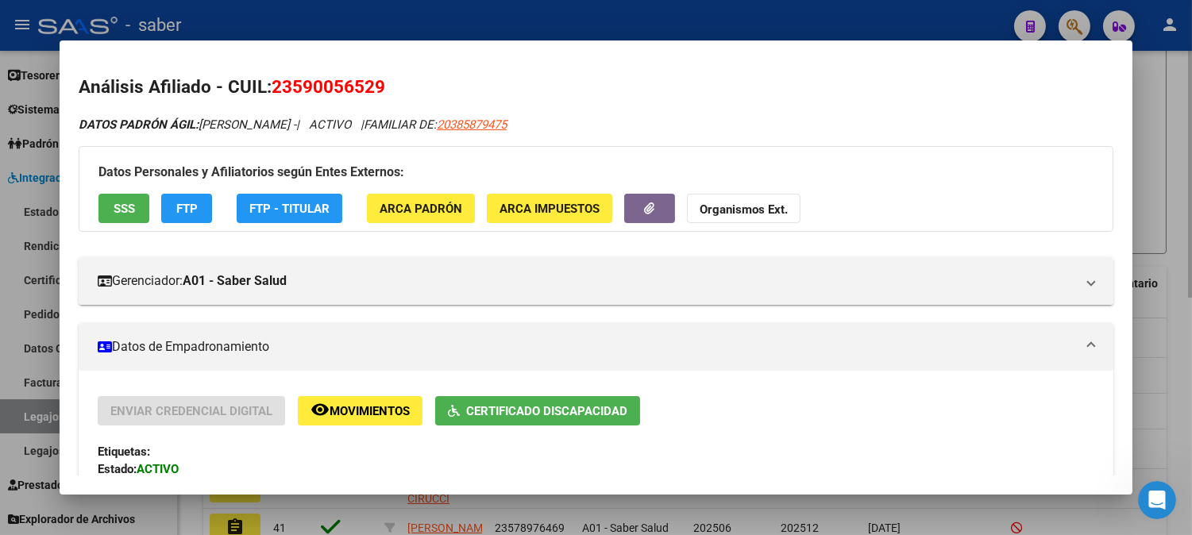
click at [1168, 185] on div at bounding box center [596, 267] width 1192 height 535
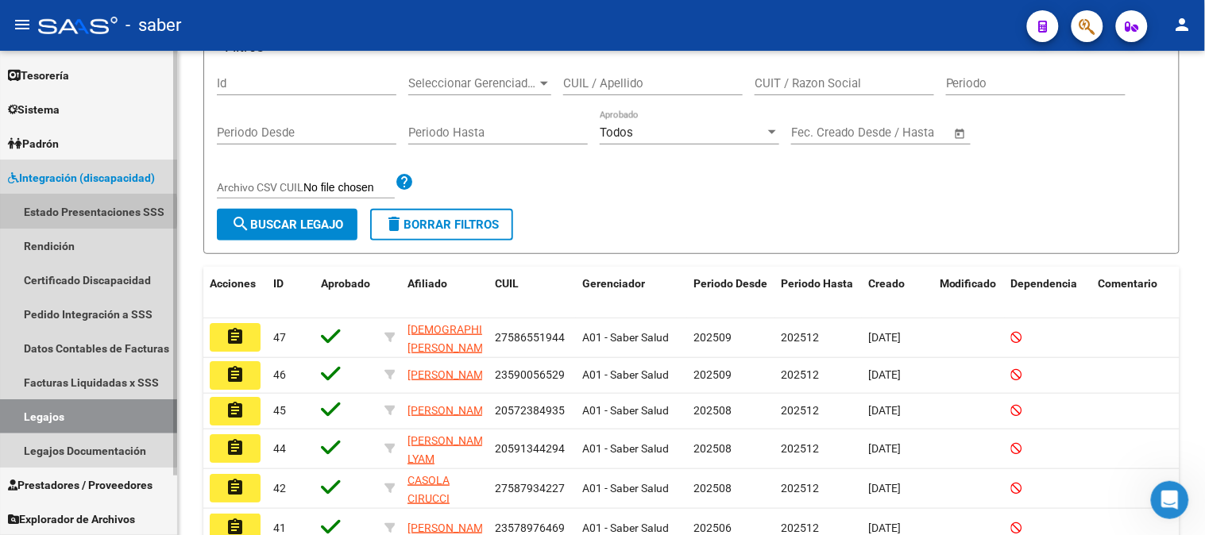
click at [54, 211] on link "Estado Presentaciones SSS" at bounding box center [88, 212] width 177 height 34
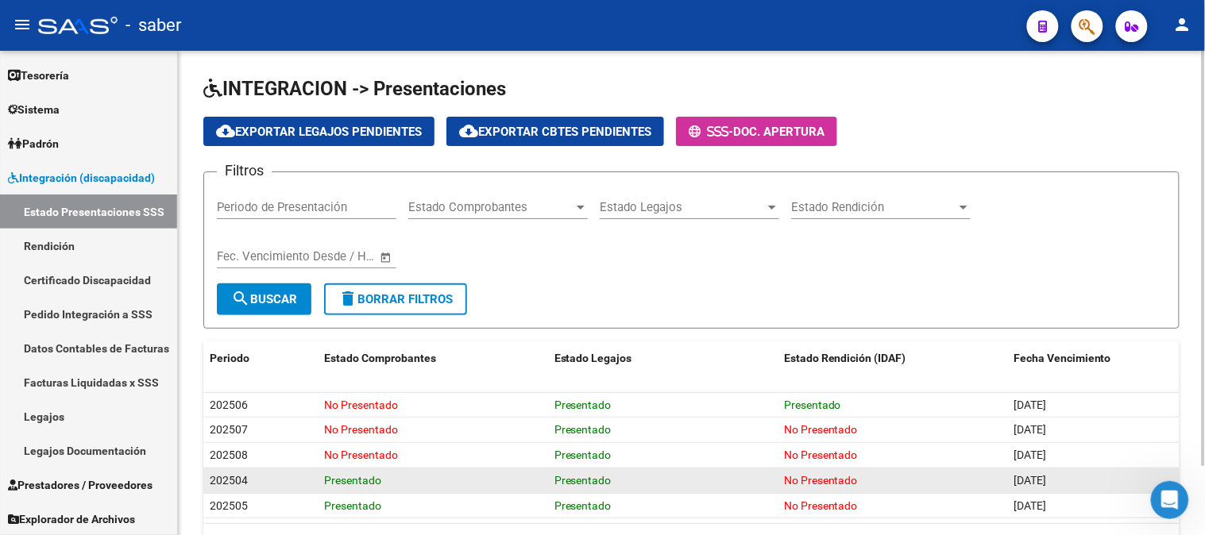
scroll to position [79, 0]
